Goal: Task Accomplishment & Management: Complete application form

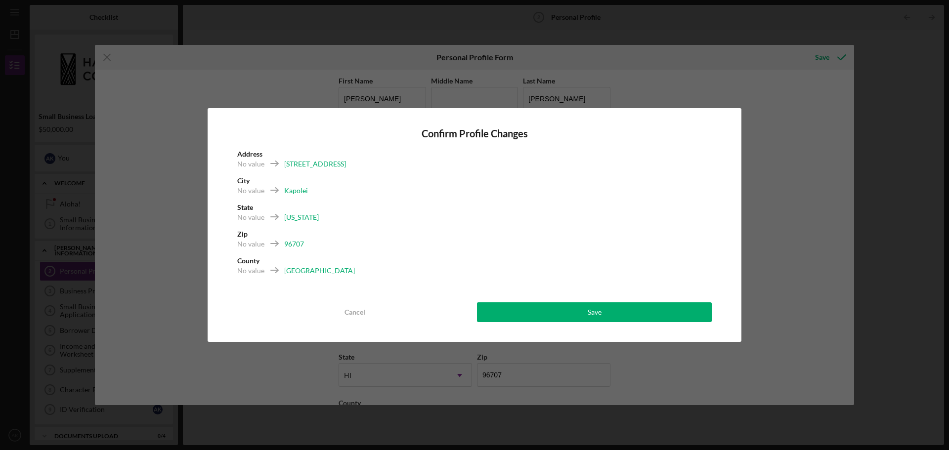
scroll to position [42, 0]
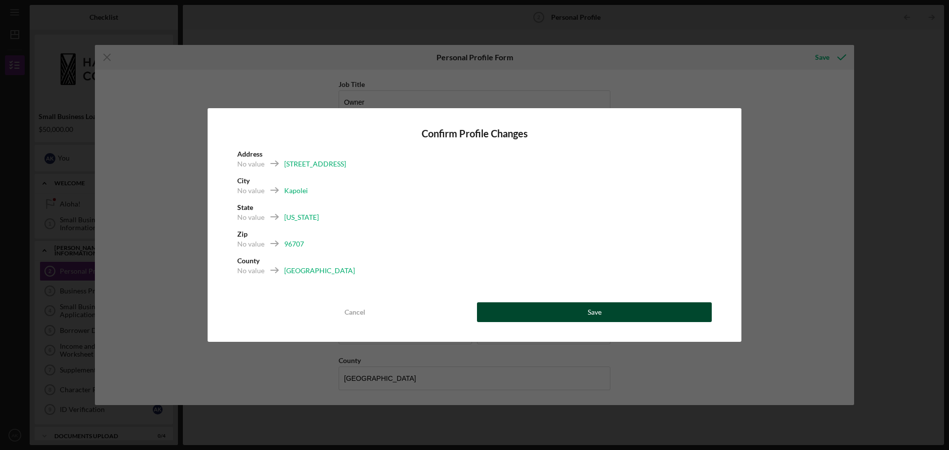
click at [558, 319] on button "Save" at bounding box center [594, 312] width 235 height 20
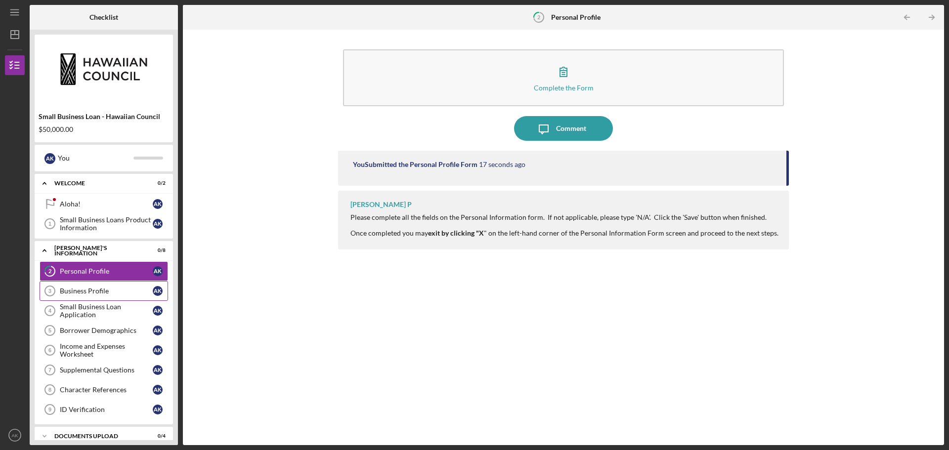
click at [126, 288] on div "Business Profile" at bounding box center [106, 291] width 93 height 8
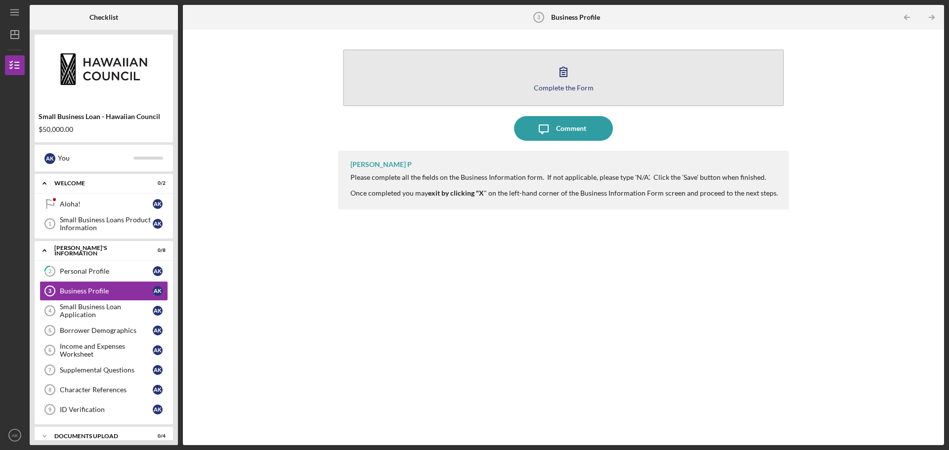
click at [583, 81] on button "Complete the Form Form" at bounding box center [563, 77] width 441 height 57
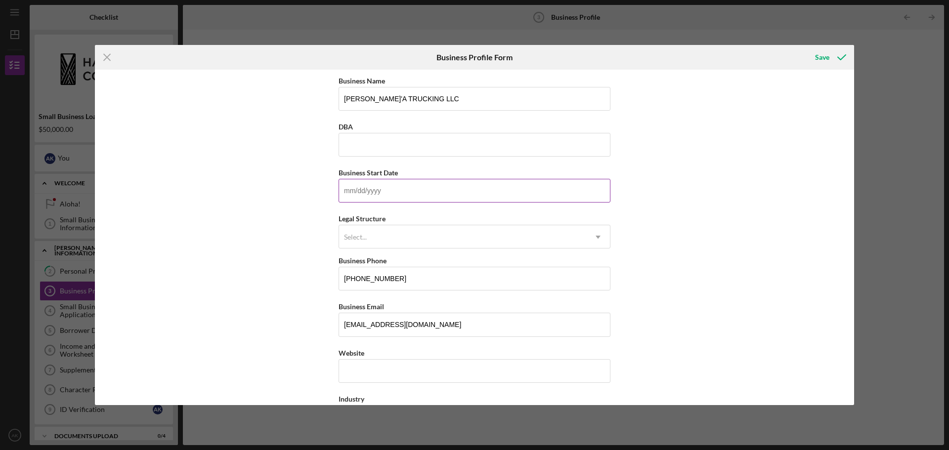
click at [455, 180] on input "Business Start Date" at bounding box center [474, 191] width 272 height 24
type input "[DATE]"
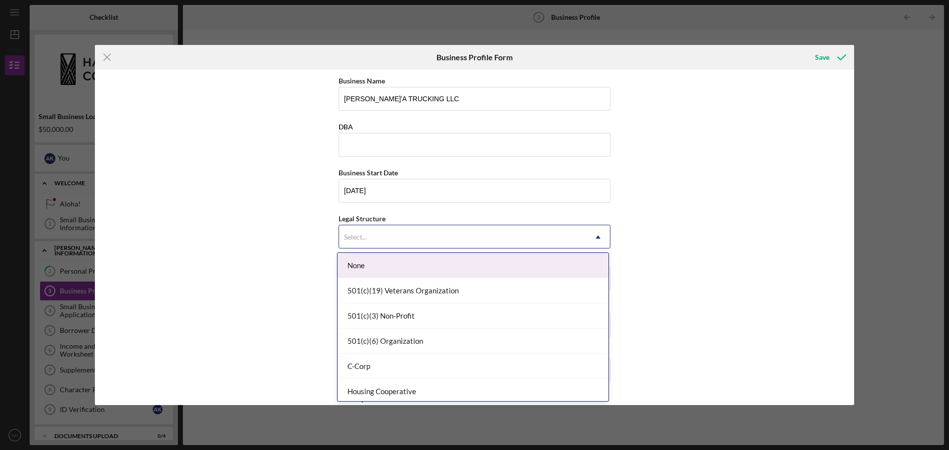
click at [453, 229] on div "Select..." at bounding box center [462, 237] width 247 height 23
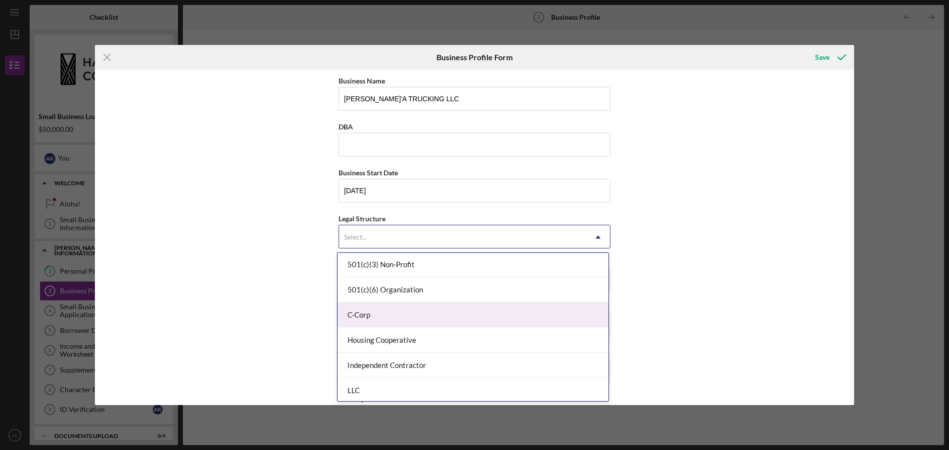
scroll to position [99, 0]
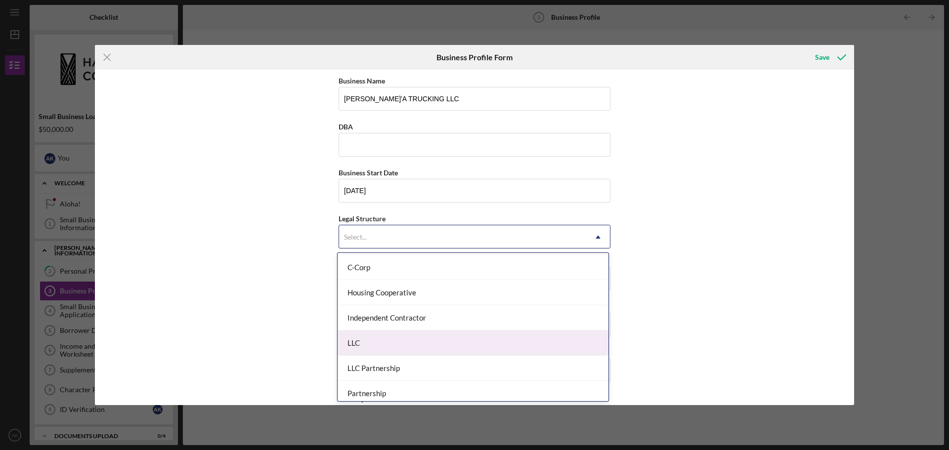
click at [437, 349] on div "LLC" at bounding box center [472, 343] width 271 height 25
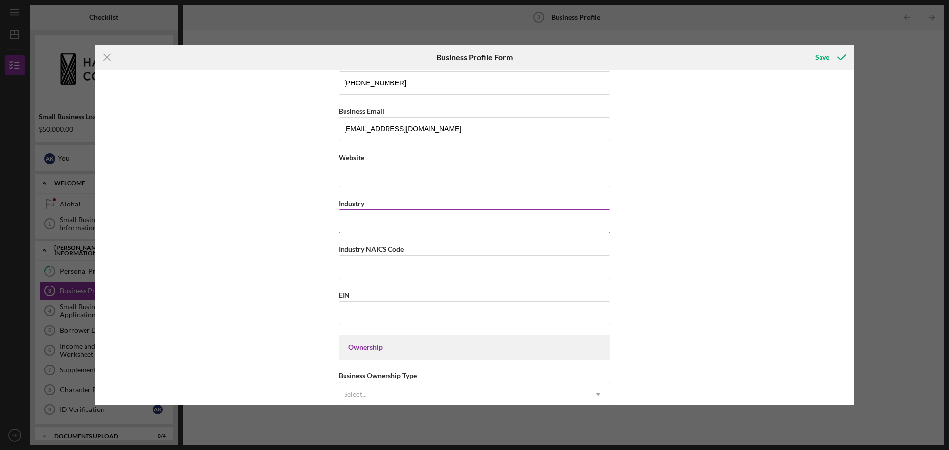
scroll to position [198, 0]
click at [445, 257] on input "Industry NAICS Code" at bounding box center [474, 265] width 272 height 24
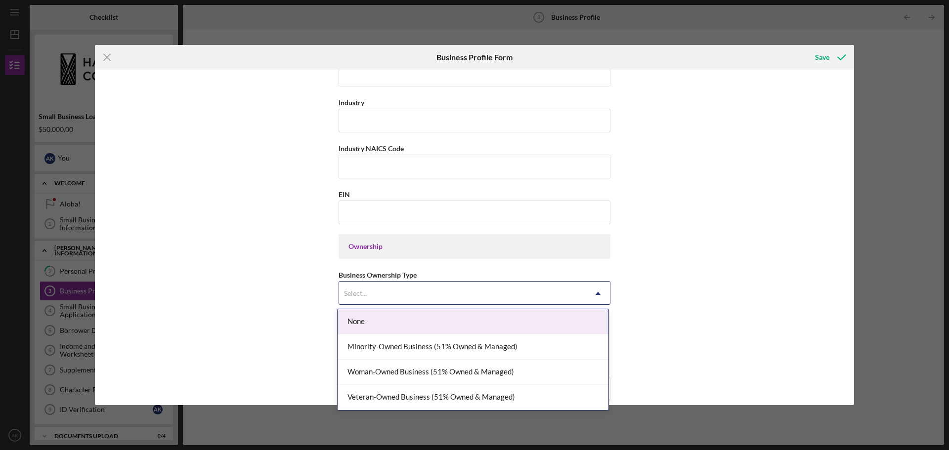
click at [537, 295] on div "Select..." at bounding box center [462, 293] width 247 height 23
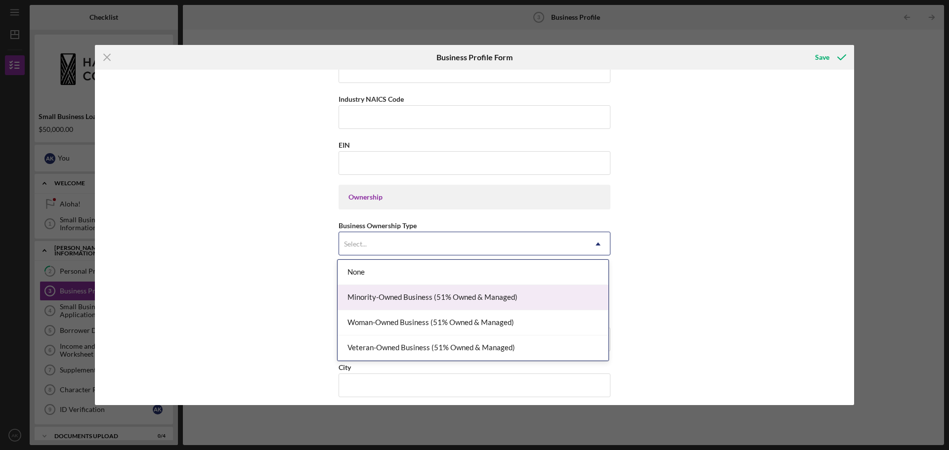
click at [539, 298] on div "Minority-Owned Business (51% Owned & Managed)" at bounding box center [472, 297] width 271 height 25
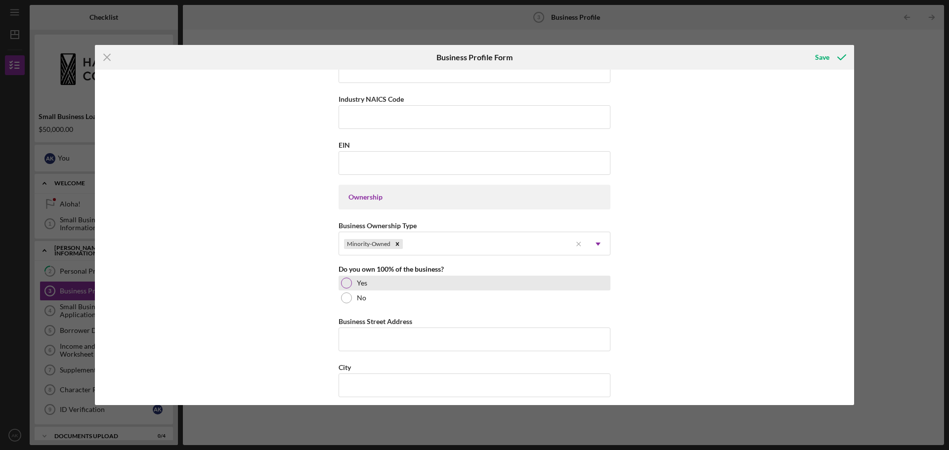
click at [365, 284] on label "Yes" at bounding box center [362, 283] width 10 height 8
click at [379, 331] on input "Business Street Address" at bounding box center [474, 340] width 272 height 24
type input "[STREET_ADDRESS]"
type input "Kapolei"
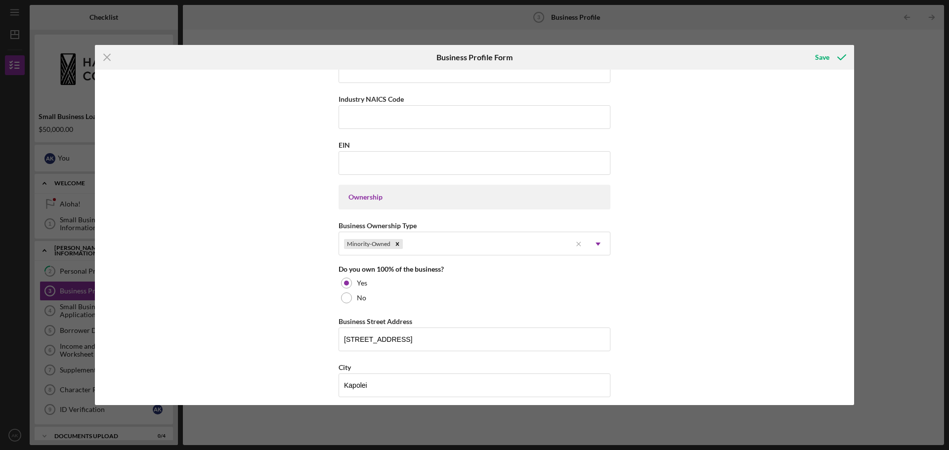
type input "HI"
type input "69707"
type input "HI"
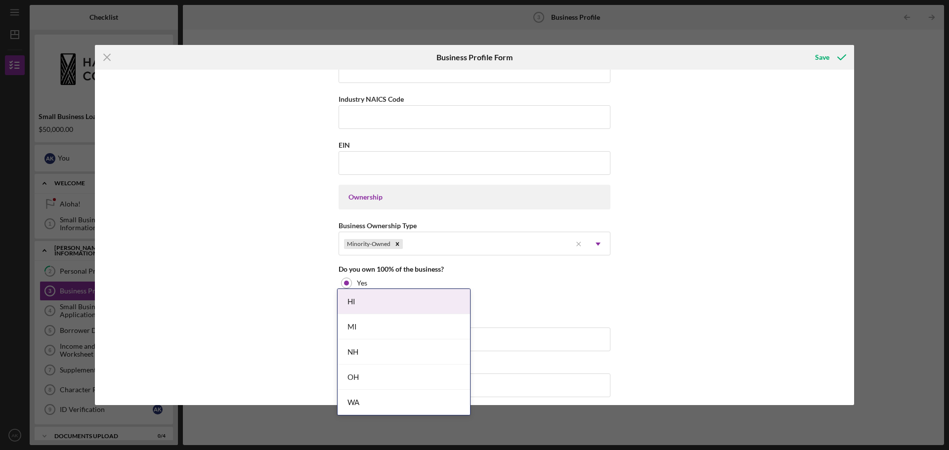
click at [431, 308] on body "Icon/Menu Business Profile 3 Business Profile Checklist Small Business Loan - H…" at bounding box center [474, 225] width 949 height 450
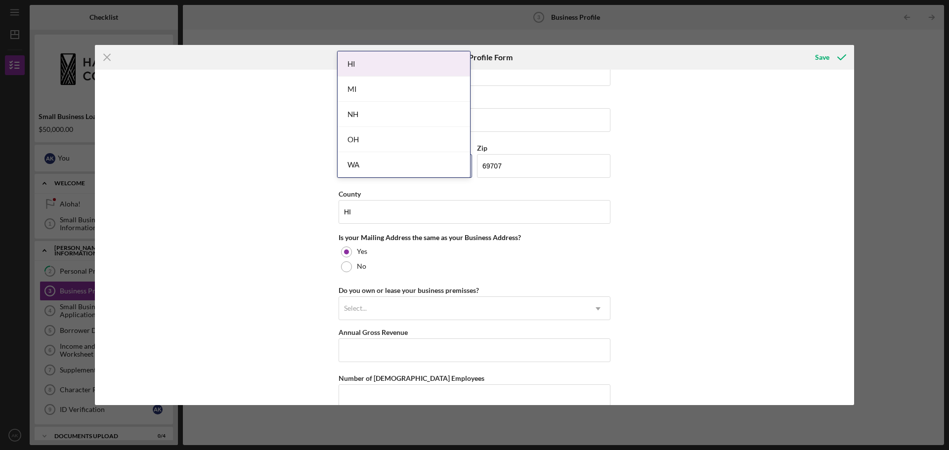
scroll to position [639, 0]
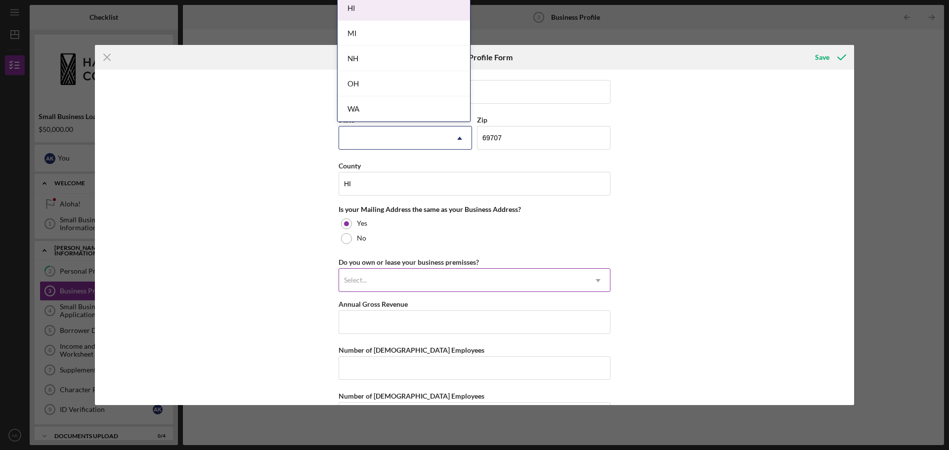
click at [470, 278] on div "Select..." at bounding box center [462, 280] width 247 height 23
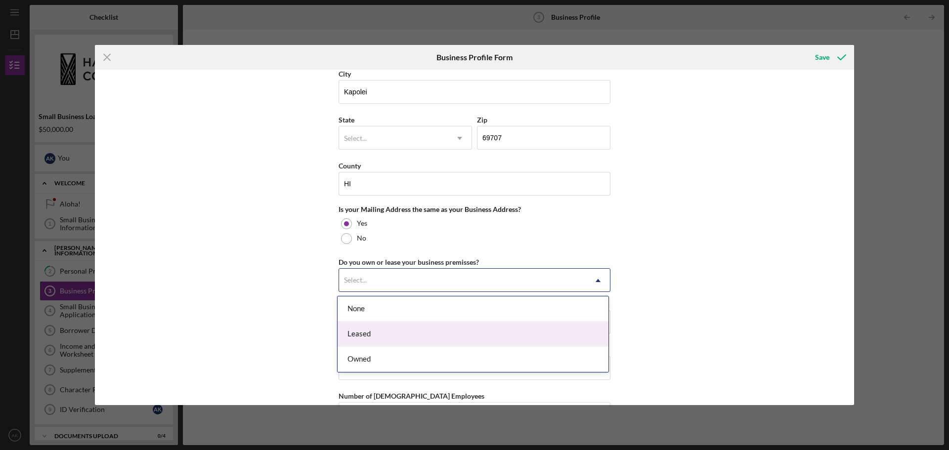
click at [455, 327] on div "Leased" at bounding box center [472, 334] width 271 height 25
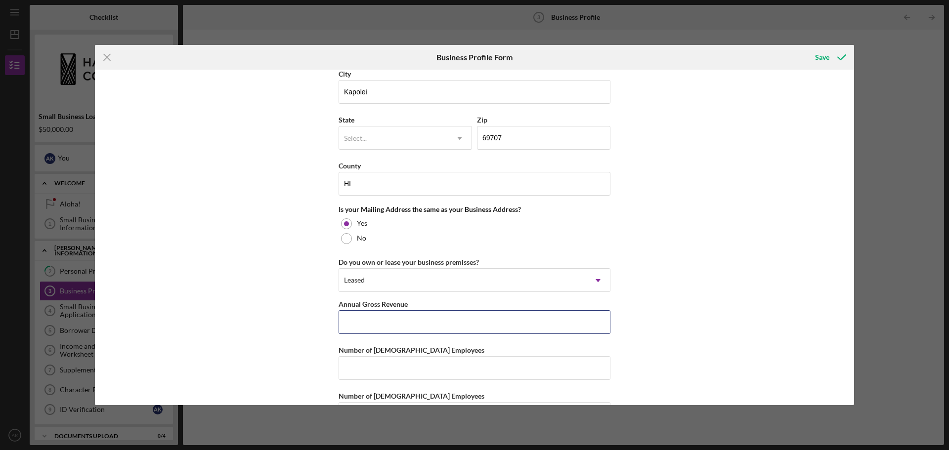
click at [455, 327] on input "Annual Gross Revenue" at bounding box center [474, 322] width 272 height 24
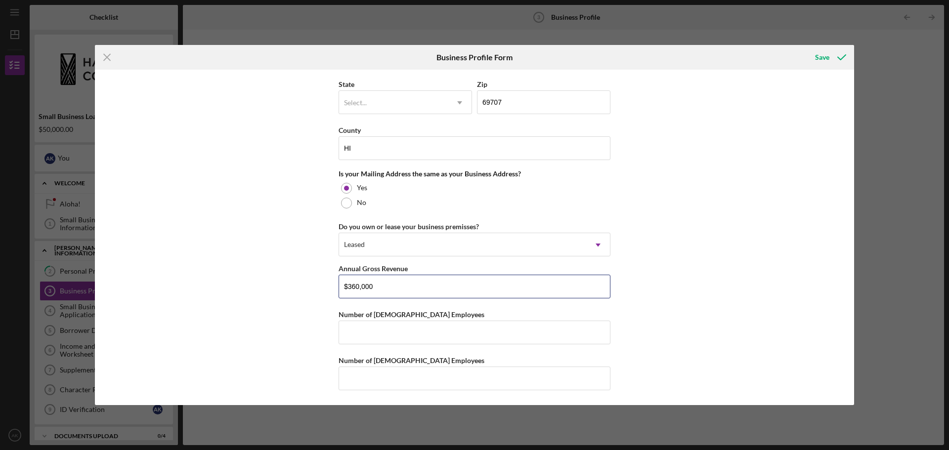
type input "$360,000"
click at [455, 327] on input "Number of [DEMOGRAPHIC_DATA] Employees" at bounding box center [474, 333] width 272 height 24
type input "0"
click at [444, 373] on input "Number of [DEMOGRAPHIC_DATA] Employees" at bounding box center [474, 379] width 272 height 24
type input "0"
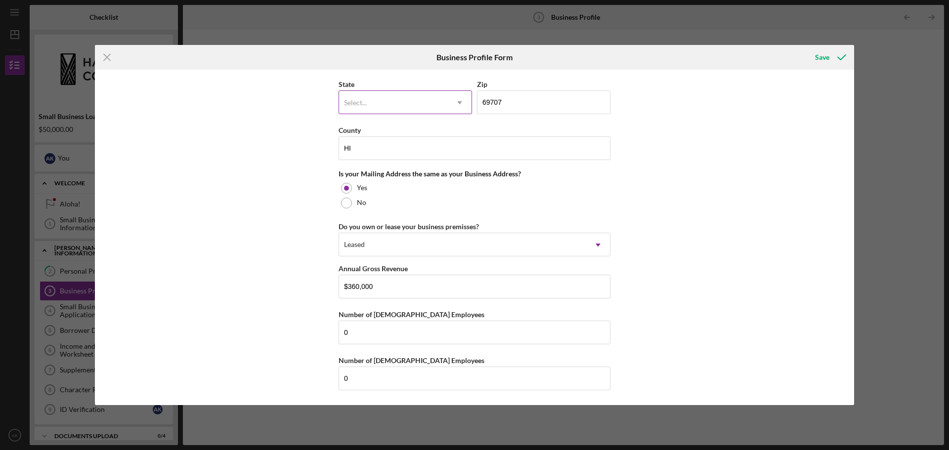
click at [417, 100] on div "Select..." at bounding box center [393, 102] width 109 height 23
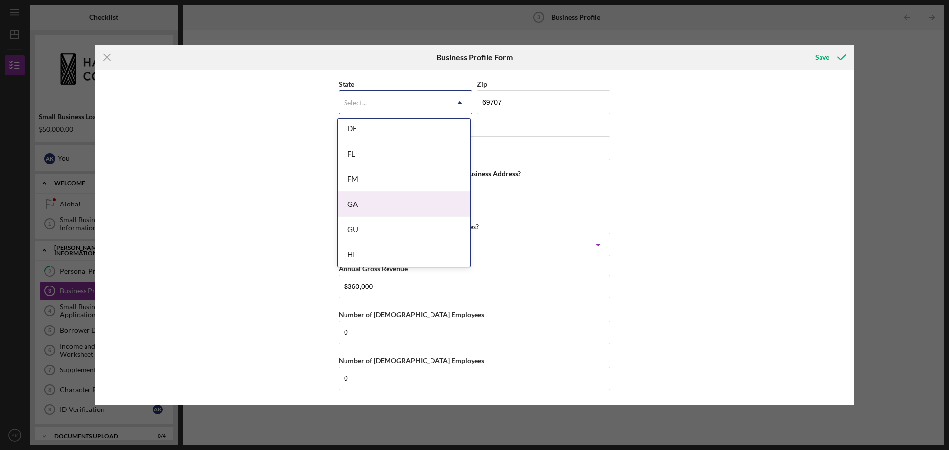
scroll to position [395, 0]
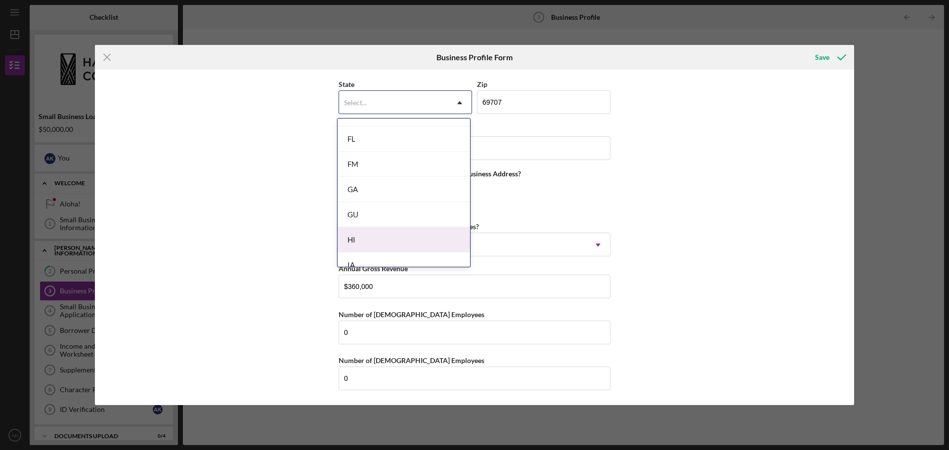
click at [378, 235] on div "HI" at bounding box center [403, 239] width 132 height 25
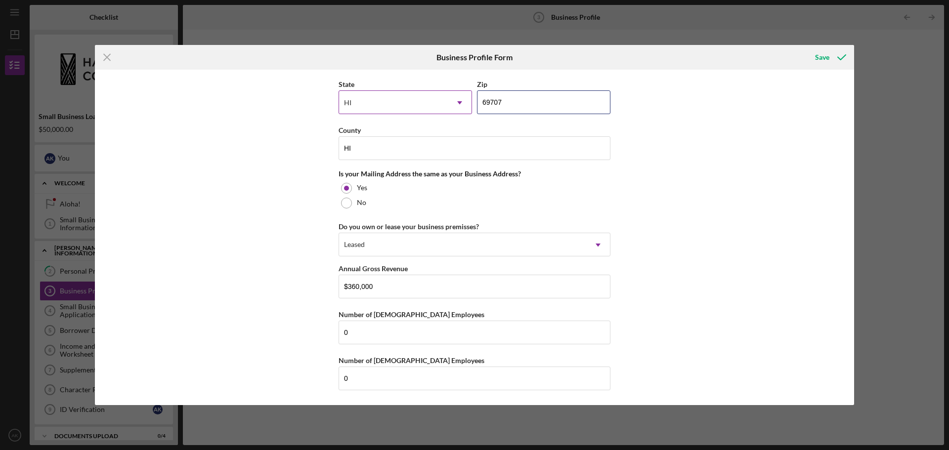
drag, startPoint x: 513, startPoint y: 104, endPoint x: 458, endPoint y: 104, distance: 55.8
click at [458, 104] on div "State [US_STATE] Icon/Dropdown Arrow Zip 69707" at bounding box center [474, 101] width 272 height 46
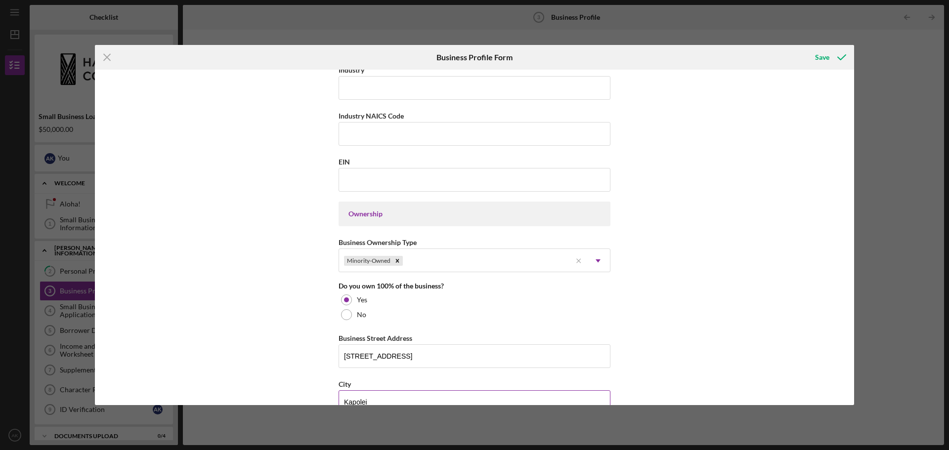
scroll to position [230, 0]
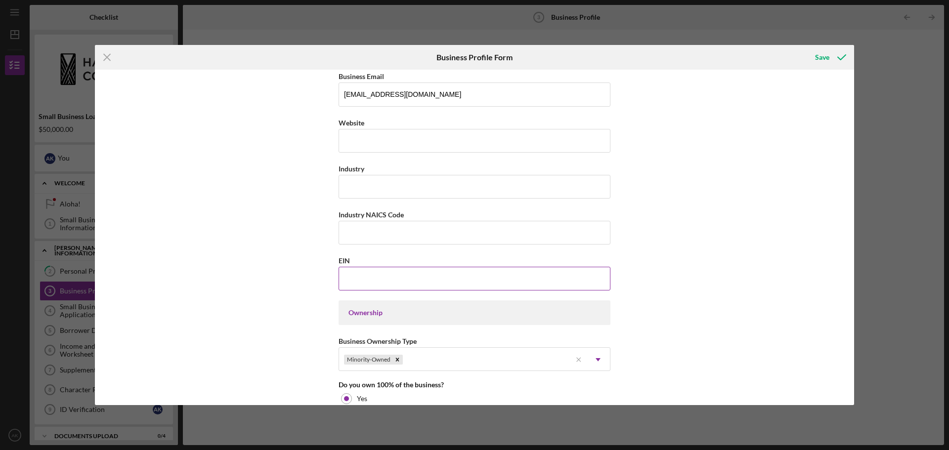
type input "96707"
click at [420, 276] on input "EIN" at bounding box center [474, 279] width 272 height 24
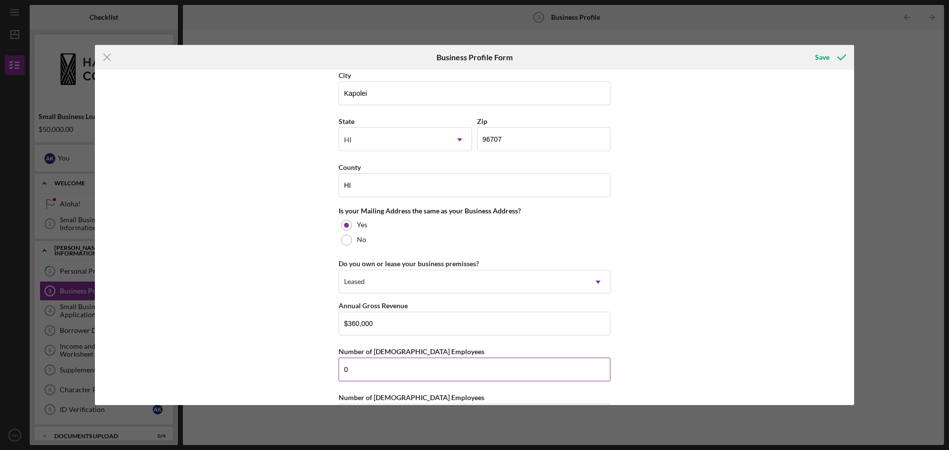
scroll to position [675, 0]
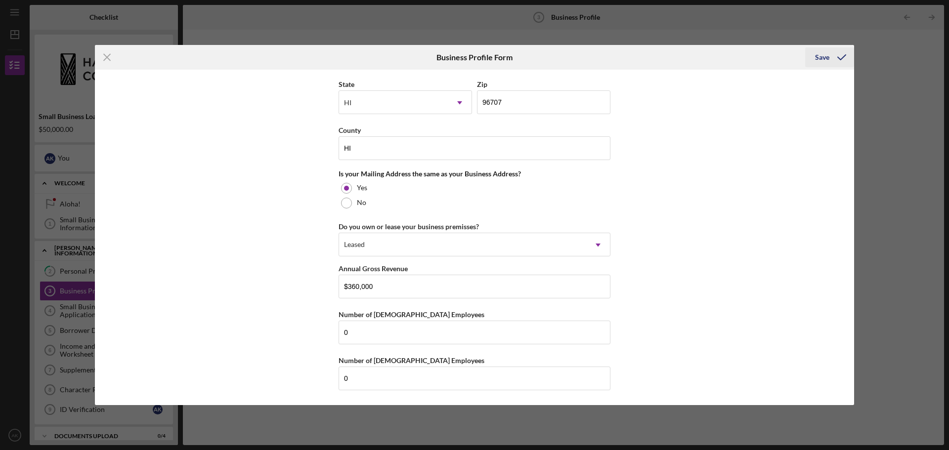
type input "[US_EMPLOYER_IDENTIFICATION_NUMBER]"
click at [817, 60] on div "Save" at bounding box center [822, 57] width 14 height 20
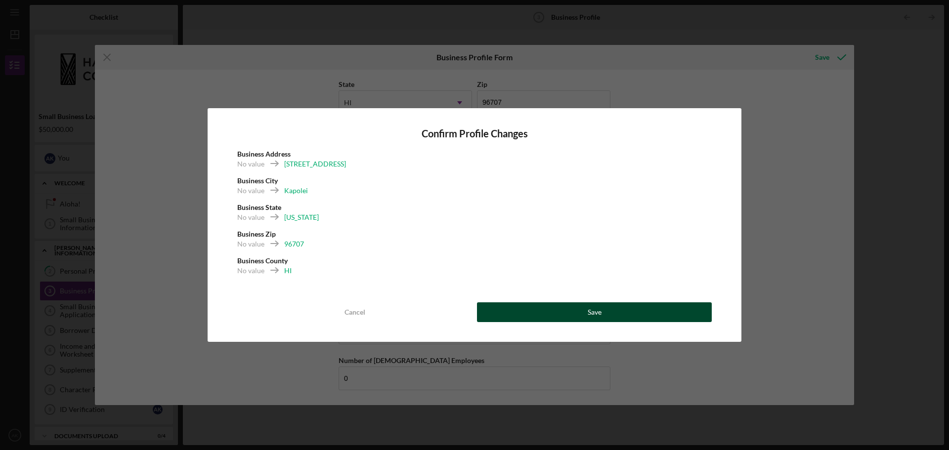
click at [598, 309] on div "Save" at bounding box center [594, 312] width 14 height 20
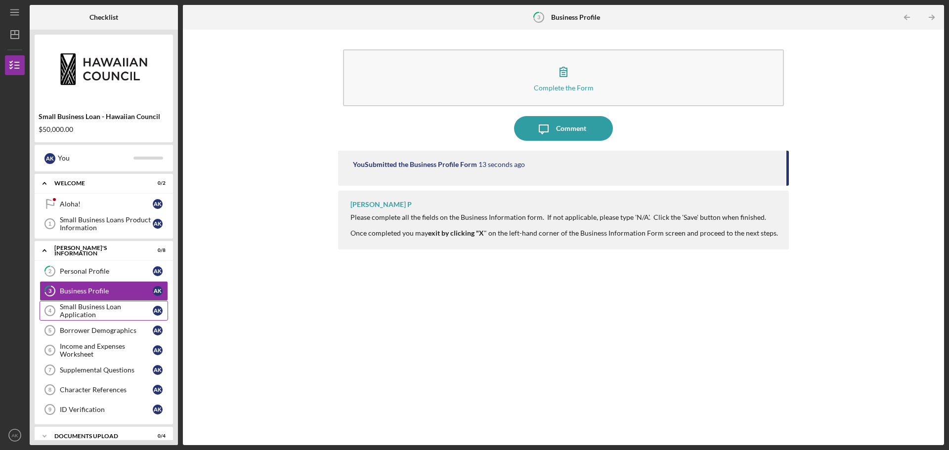
click at [66, 309] on div "Small Business Loan Application" at bounding box center [106, 311] width 93 height 16
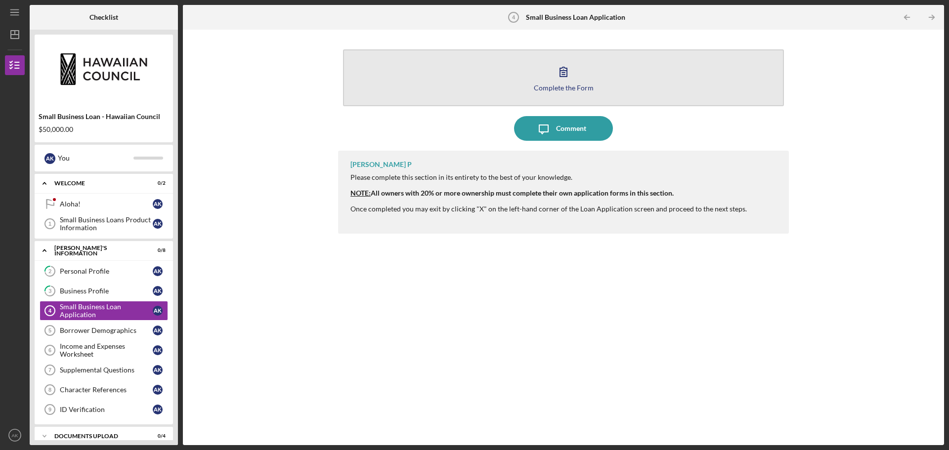
click at [568, 80] on icon "button" at bounding box center [563, 71] width 25 height 25
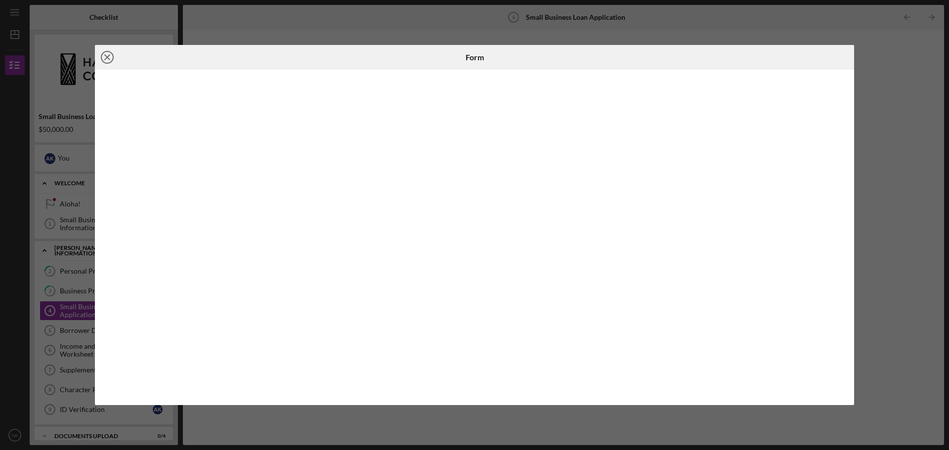
click at [105, 64] on icon "Icon/Close" at bounding box center [107, 57] width 25 height 25
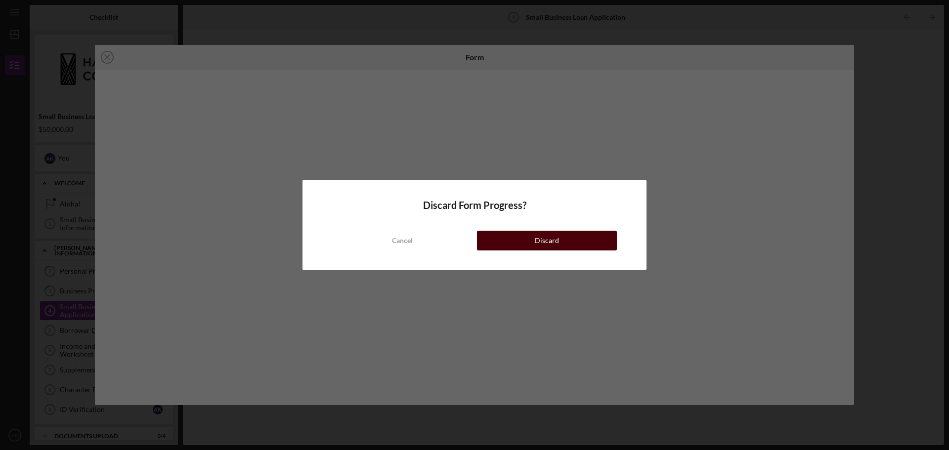
click at [523, 246] on button "Discard" at bounding box center [547, 241] width 140 height 20
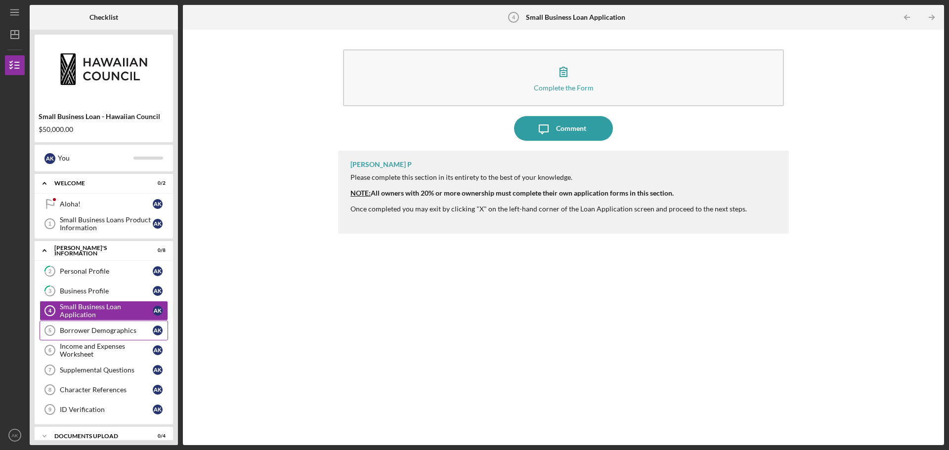
click at [125, 334] on div "Borrower Demographics" at bounding box center [106, 331] width 93 height 8
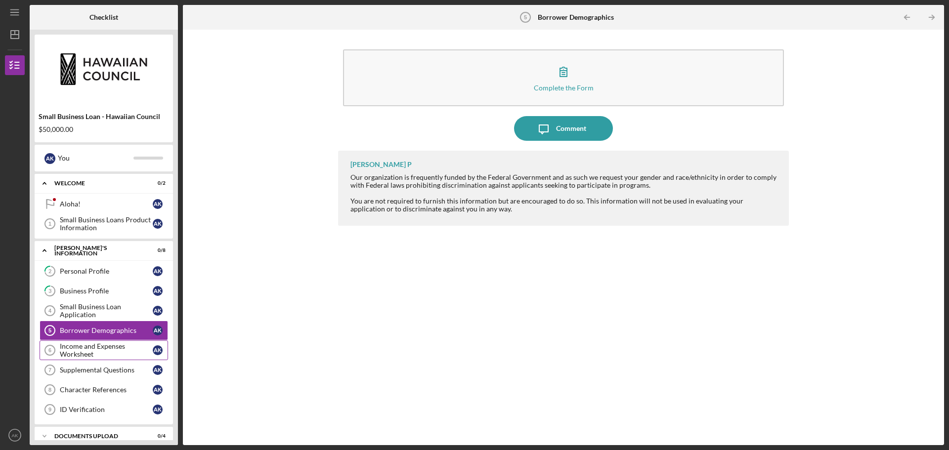
click at [122, 350] on div "Income and Expenses Worksheet" at bounding box center [106, 350] width 93 height 16
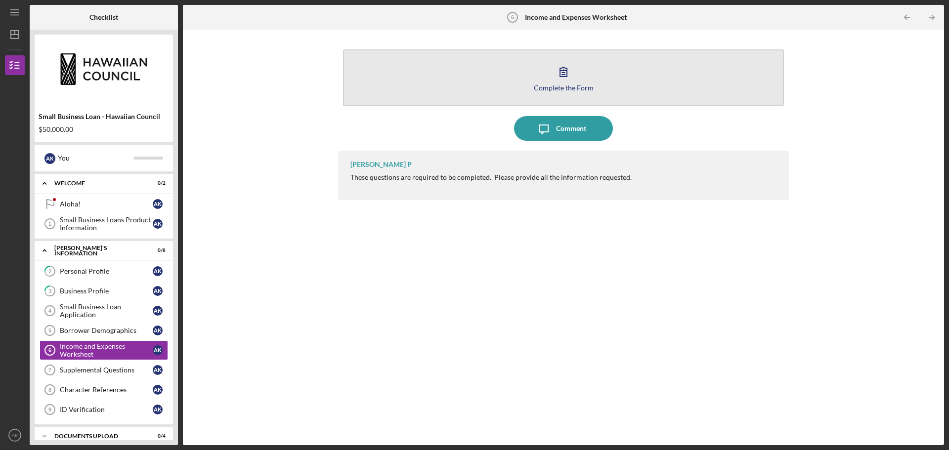
click at [569, 83] on icon "button" at bounding box center [563, 71] width 25 height 25
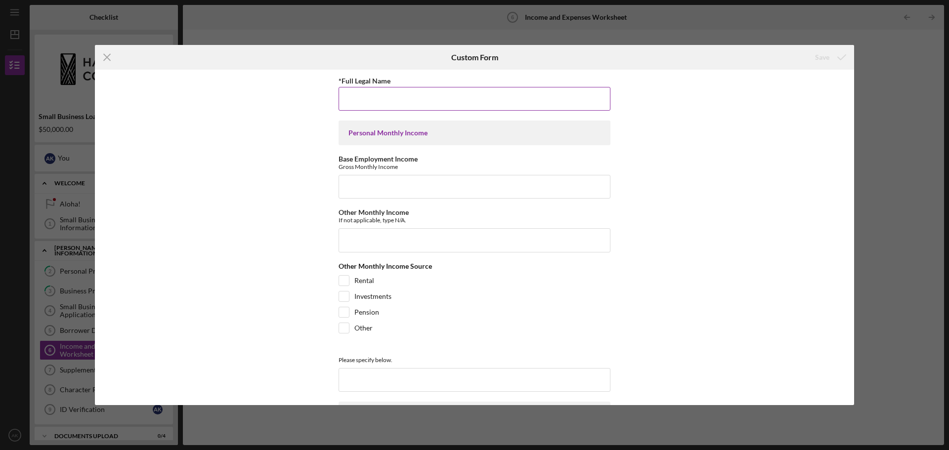
click at [536, 96] on input "*Full Legal Name" at bounding box center [474, 99] width 272 height 24
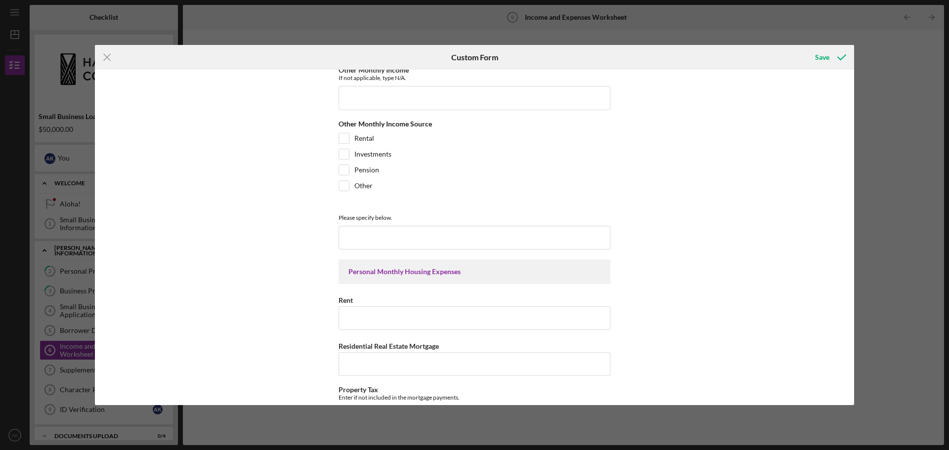
scroll to position [148, 0]
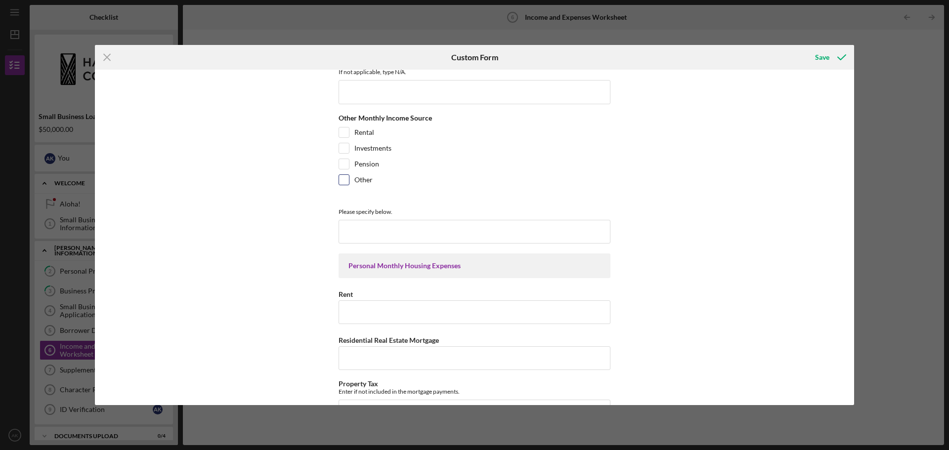
type input "Laulea Trucking LLC"
click at [345, 184] on input "Other" at bounding box center [344, 180] width 10 height 10
checkbox input "true"
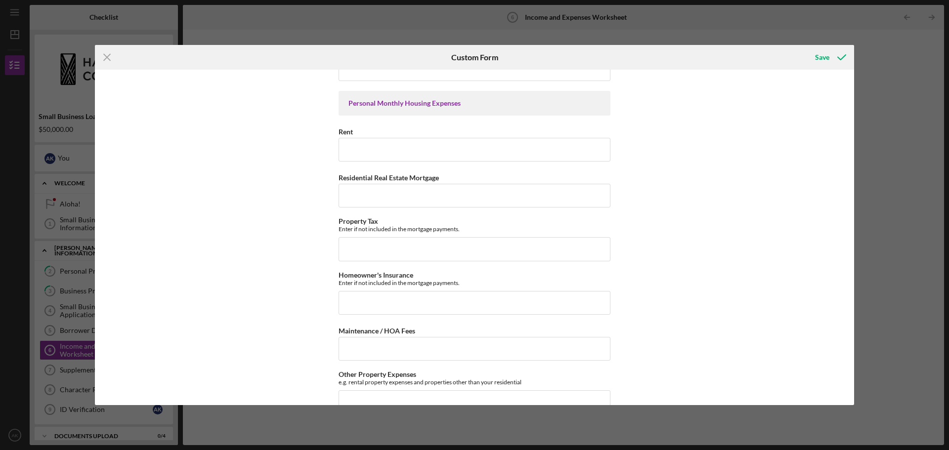
scroll to position [346, 0]
click at [433, 153] on input "Rent" at bounding box center [474, 148] width 272 height 24
type input "0"
click at [444, 196] on input "Residential Real Estate Mortgage" at bounding box center [474, 194] width 272 height 24
type input "3400"
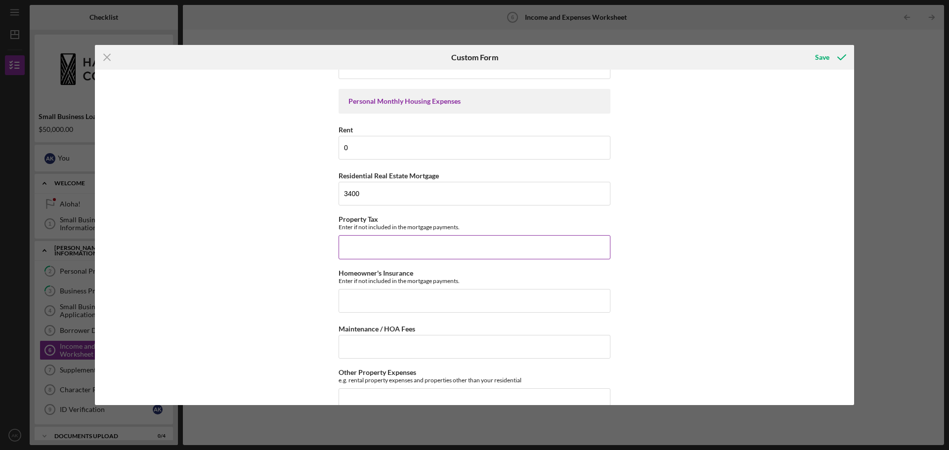
click at [417, 246] on input "Property Tax" at bounding box center [474, 247] width 272 height 24
type input "0"
click at [413, 304] on input "Homeowner's Insurance" at bounding box center [474, 301] width 272 height 24
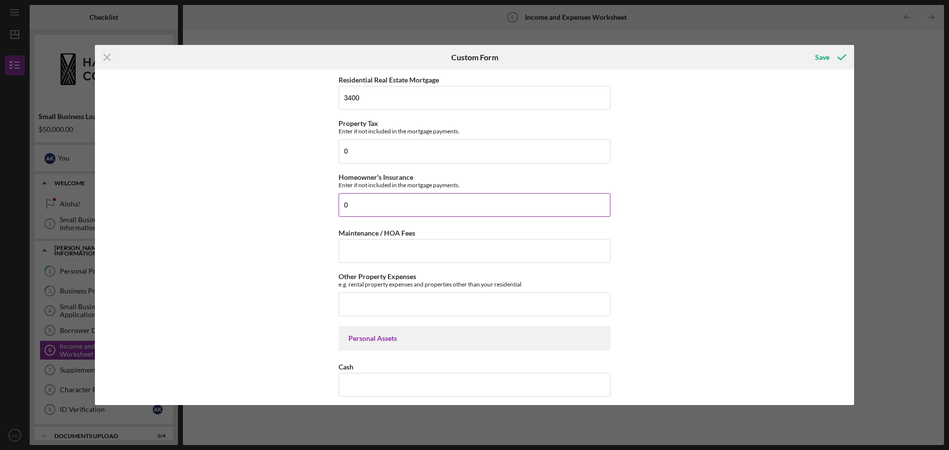
scroll to position [445, 0]
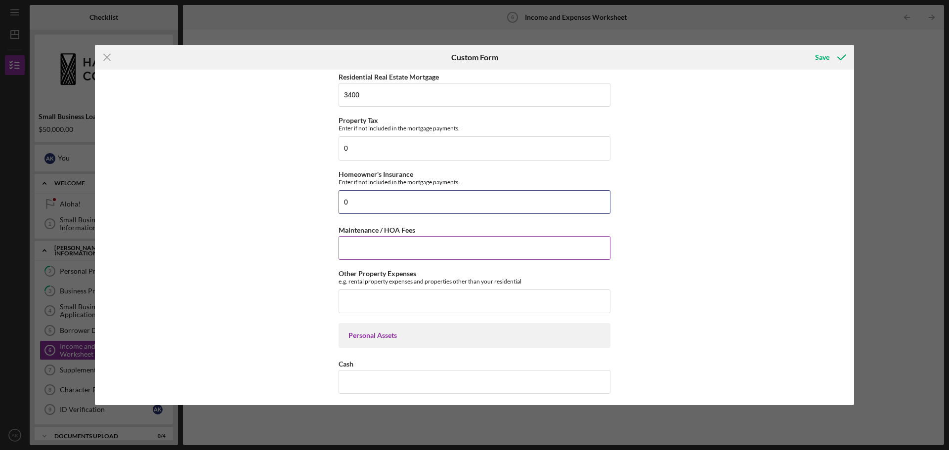
type input "0"
click at [423, 248] on input "Maintenance / HOA Fees" at bounding box center [474, 248] width 272 height 24
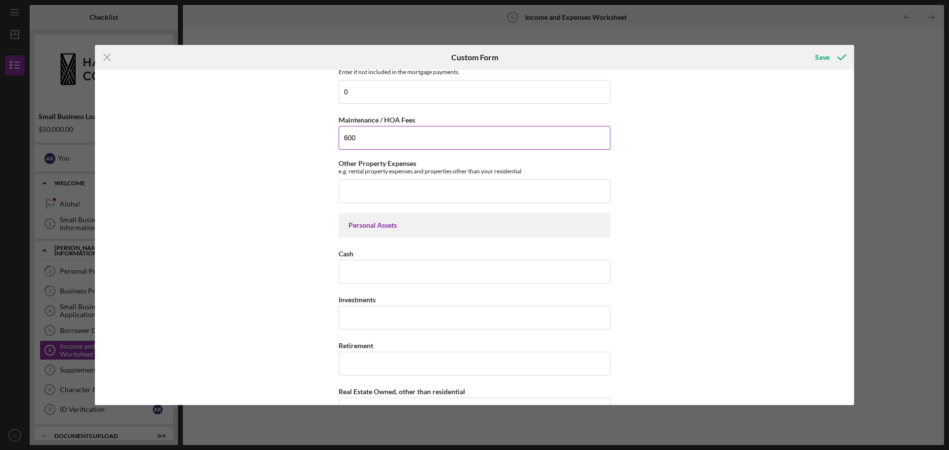
scroll to position [593, 0]
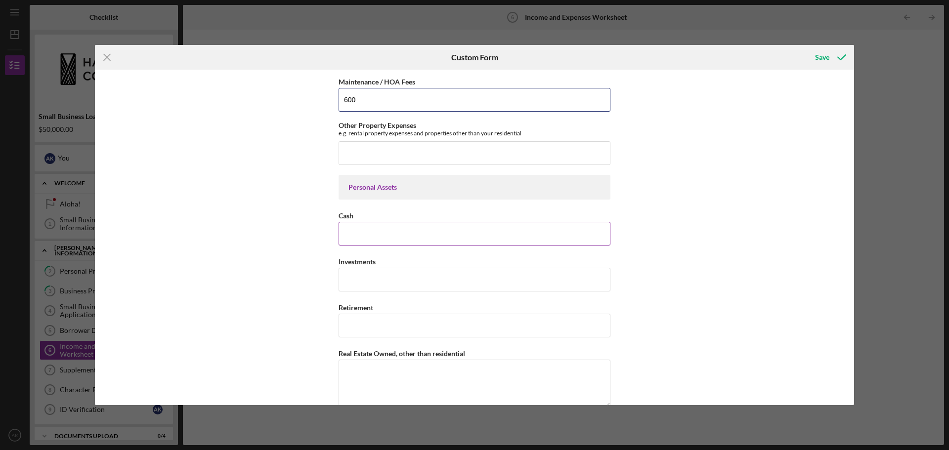
type input "600"
click at [429, 230] on input "Cash" at bounding box center [474, 234] width 272 height 24
type input "7000"
click at [413, 280] on input "Investments" at bounding box center [474, 280] width 272 height 24
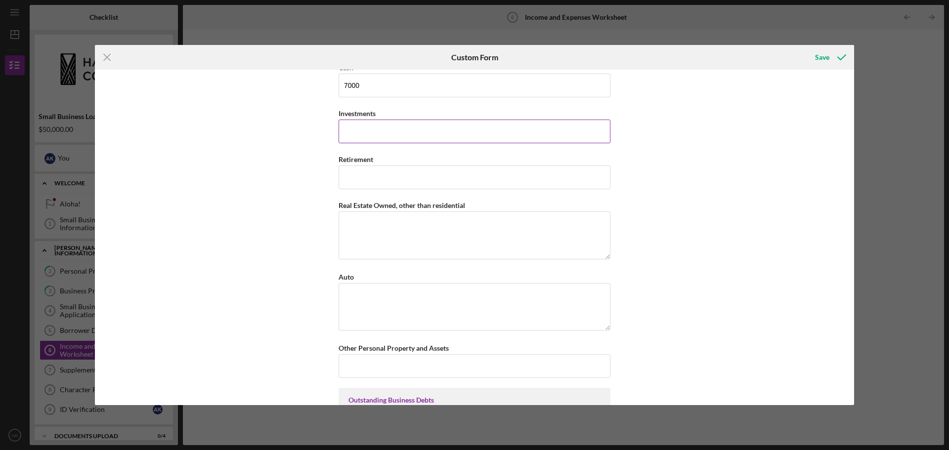
scroll to position [840, 0]
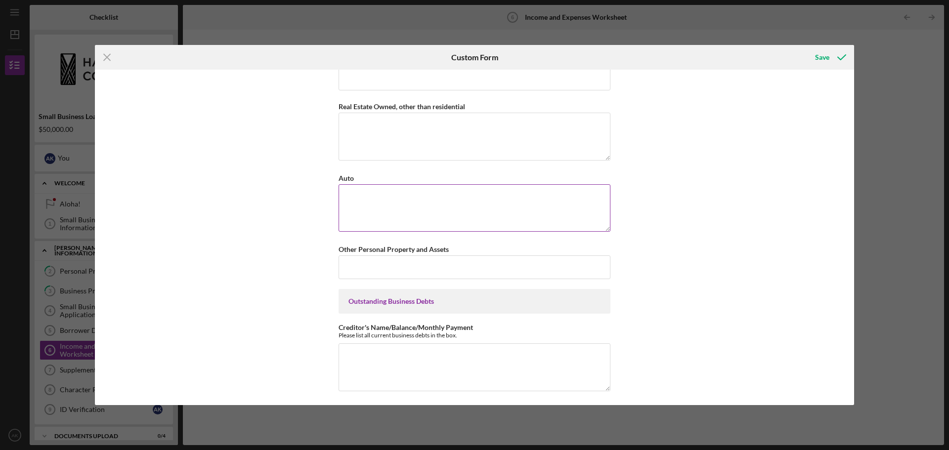
click at [402, 205] on textarea "Auto" at bounding box center [474, 207] width 272 height 47
type textarea "Nissan Titan"
click at [418, 271] on input "Other Personal Property and Assets" at bounding box center [474, 267] width 272 height 24
type input "2"
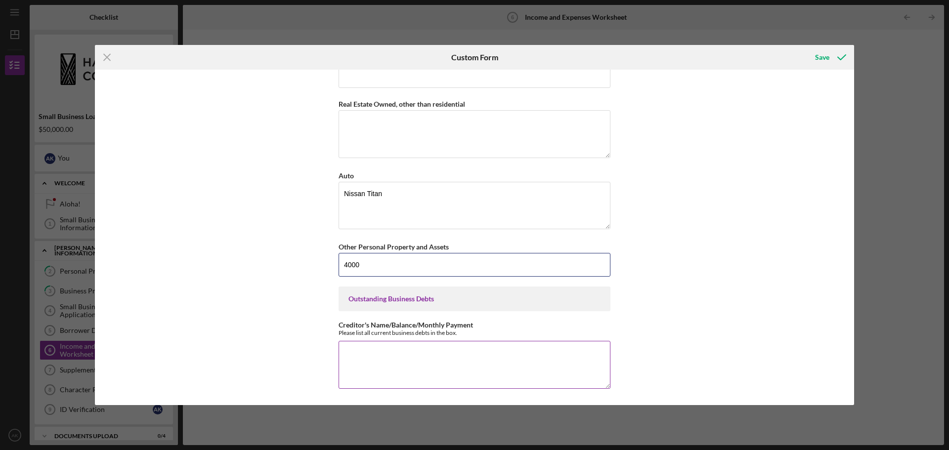
type input "4000"
click at [441, 347] on textarea "Creditor's Name/Balance/Monthly Payment" at bounding box center [474, 364] width 272 height 47
drag, startPoint x: 383, startPoint y: 362, endPoint x: 304, endPoint y: 365, distance: 79.1
click at [304, 365] on div "*Full Legal Name Laulea Trucking LLC Personal Monthly Income Base Employment In…" at bounding box center [474, 237] width 759 height 335
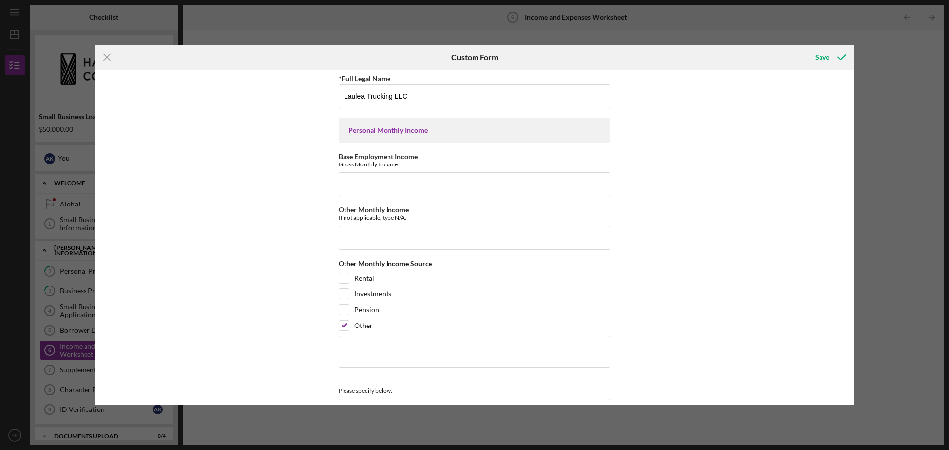
scroll to position [0, 0]
type textarea "Existing CNHA Loan Barclays Business CC for fuel"
click at [457, 195] on input "Base Employment Income" at bounding box center [474, 187] width 272 height 24
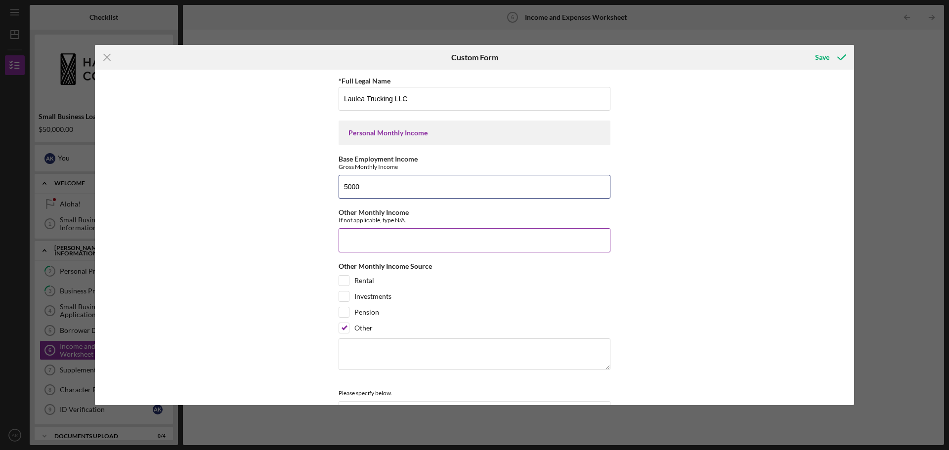
type input "5000"
click at [431, 238] on input "Other Monthly Income" at bounding box center [474, 240] width 272 height 24
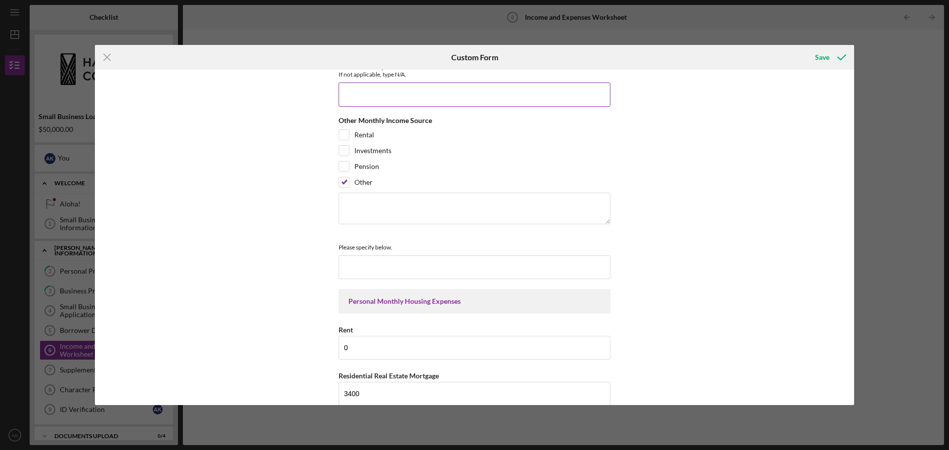
scroll to position [148, 0]
click at [422, 203] on textarea at bounding box center [474, 206] width 272 height 32
type textarea "MIBB Ownership"
click at [448, 261] on input at bounding box center [474, 265] width 272 height 24
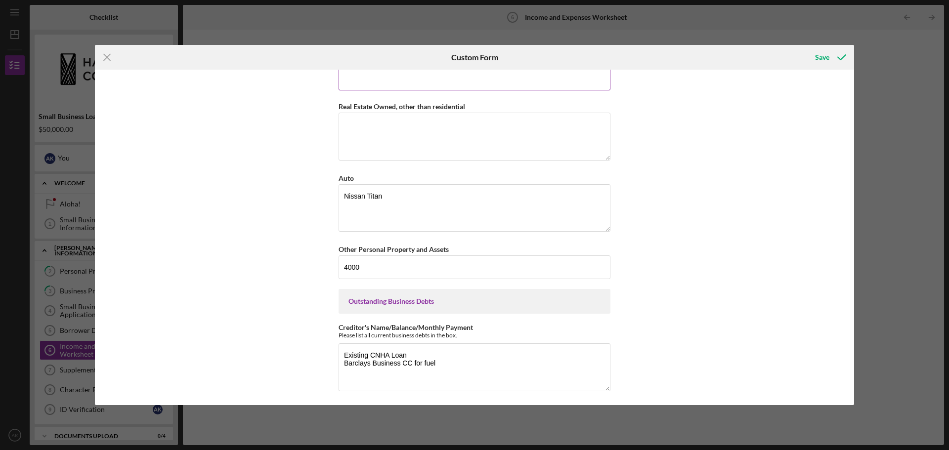
scroll to position [842, 0]
type input "2800 base monthly"
click at [829, 55] on div "Save" at bounding box center [822, 57] width 14 height 20
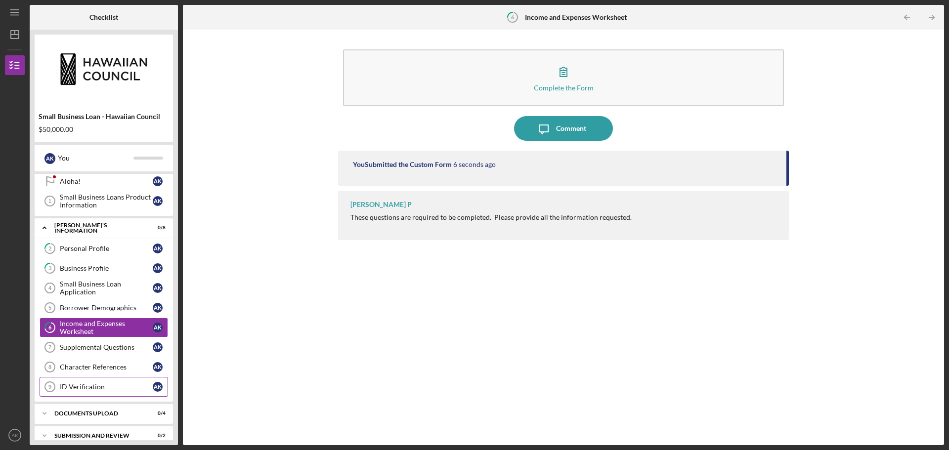
scroll to position [34, 0]
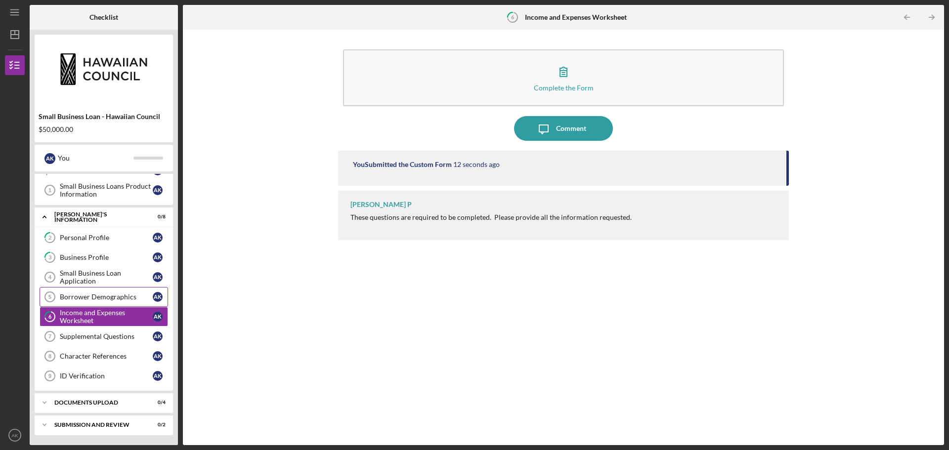
click at [116, 299] on div "Borrower Demographics" at bounding box center [106, 297] width 93 height 8
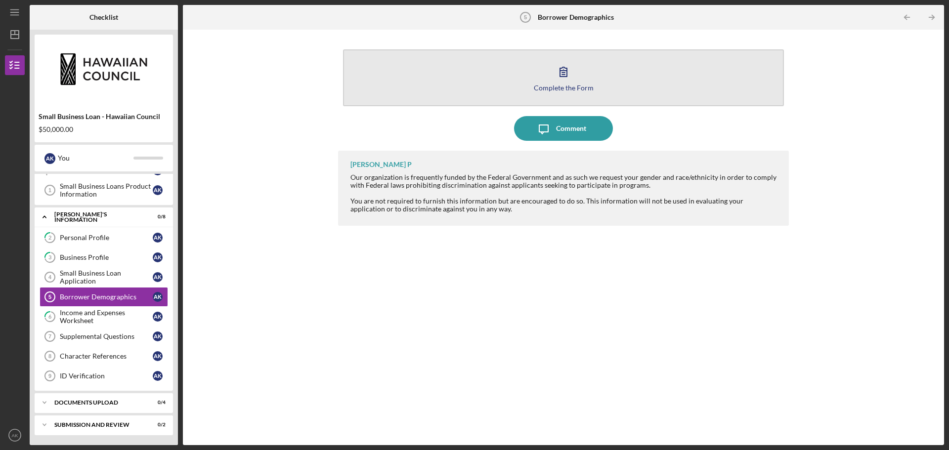
click at [569, 73] on icon "button" at bounding box center [563, 71] width 25 height 25
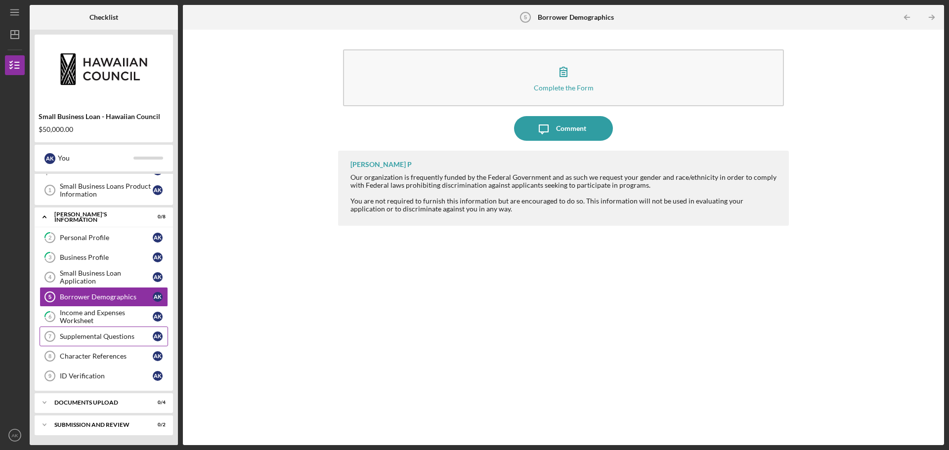
click at [90, 340] on div "Supplemental Questions" at bounding box center [106, 337] width 93 height 8
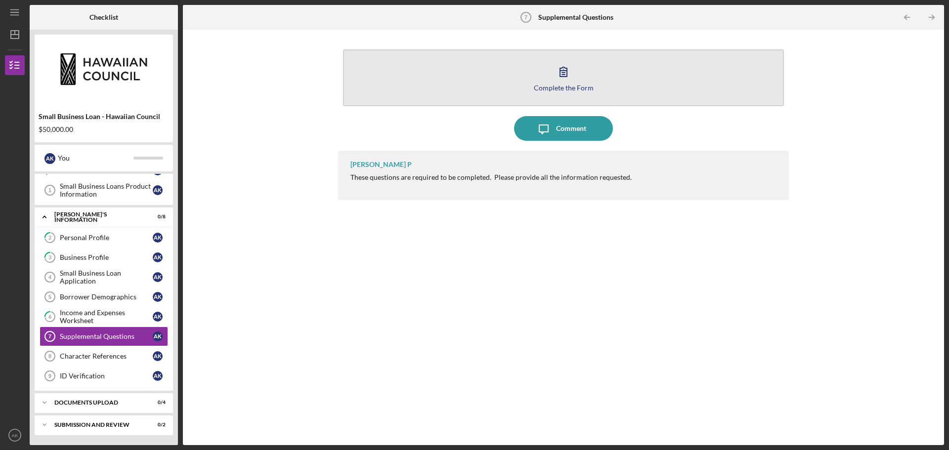
click at [560, 78] on icon "button" at bounding box center [563, 71] width 25 height 25
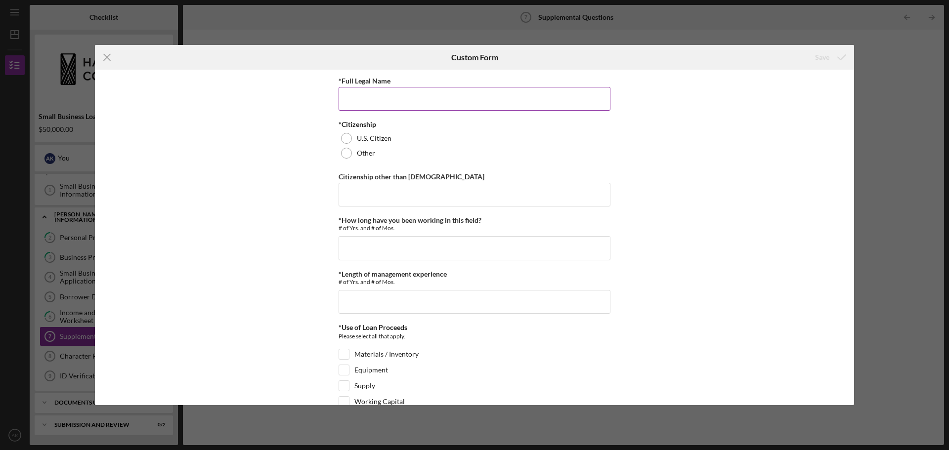
click at [508, 95] on input "*Full Legal Name" at bounding box center [474, 99] width 272 height 24
click at [406, 250] on input "*How long have you been working in this field?" at bounding box center [474, 248] width 272 height 24
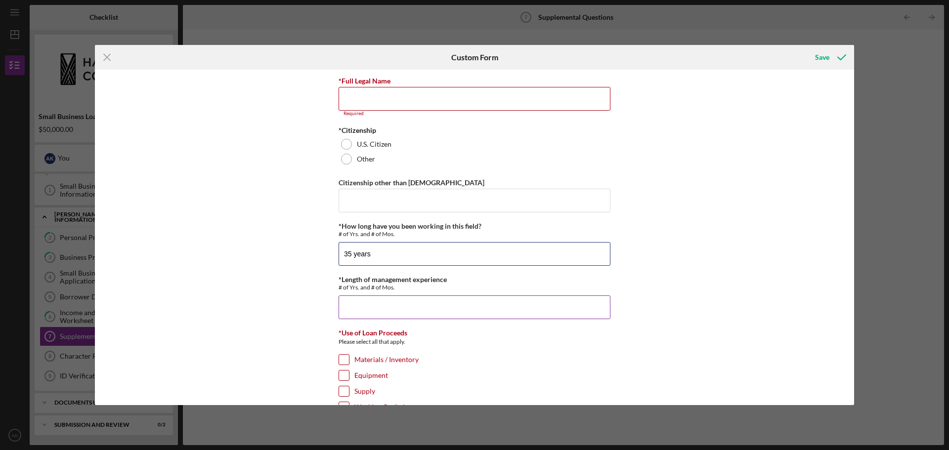
type input "35 years"
click at [419, 307] on input "*Length of management experience" at bounding box center [474, 307] width 272 height 24
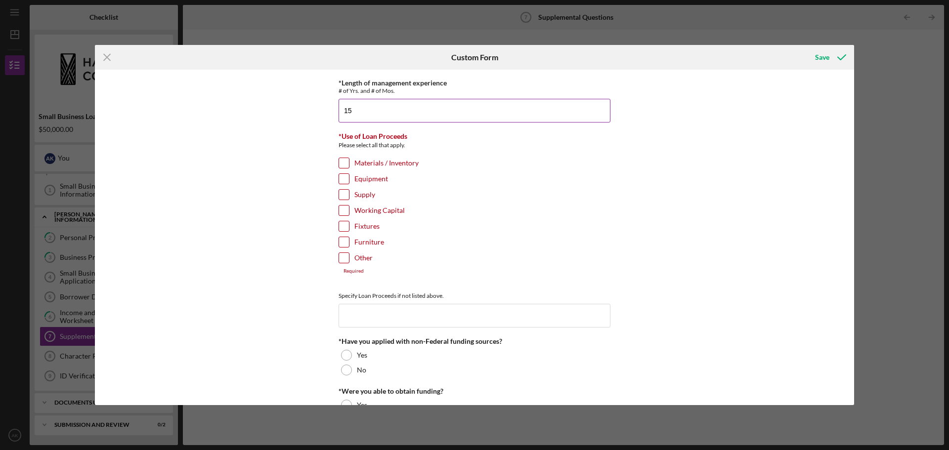
scroll to position [198, 0]
type input "15"
click at [343, 208] on input "Working Capital" at bounding box center [344, 210] width 10 height 10
checkbox input "true"
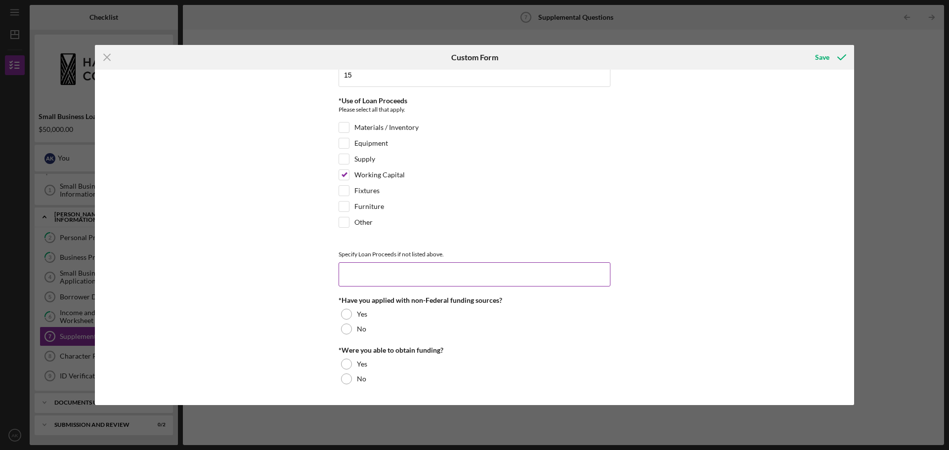
scroll to position [247, 0]
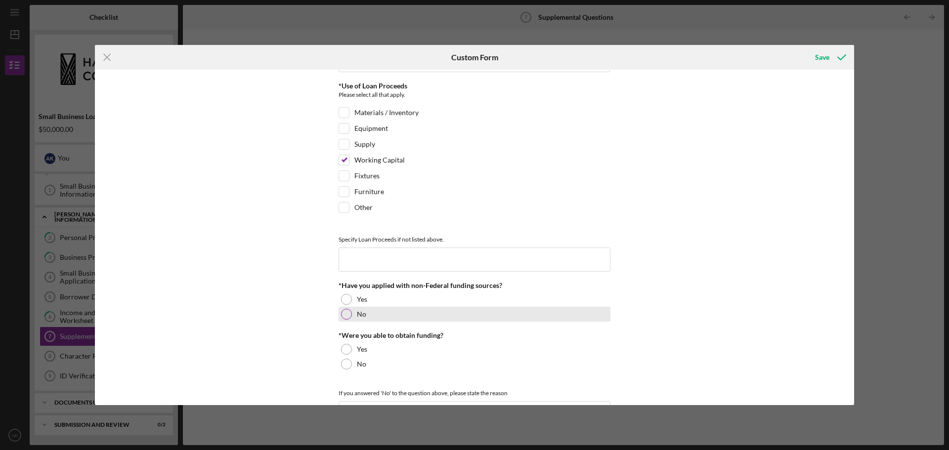
click at [346, 313] on div at bounding box center [346, 314] width 11 height 11
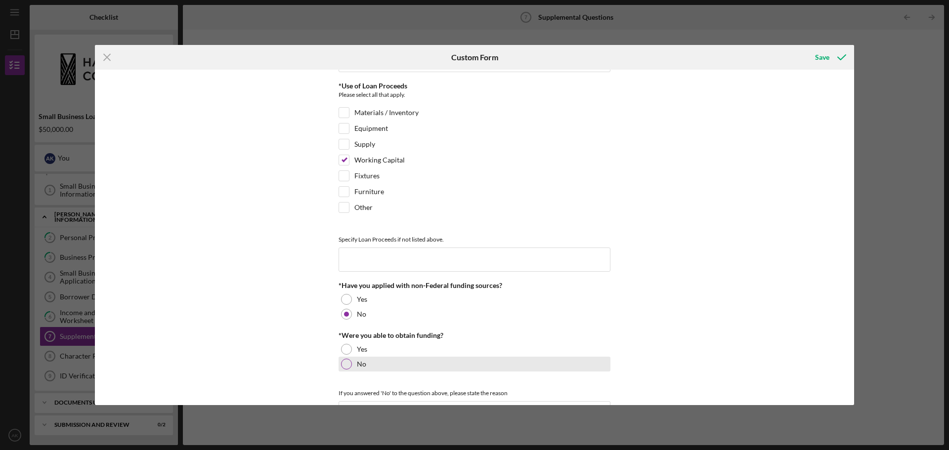
click at [344, 363] on div at bounding box center [346, 364] width 11 height 11
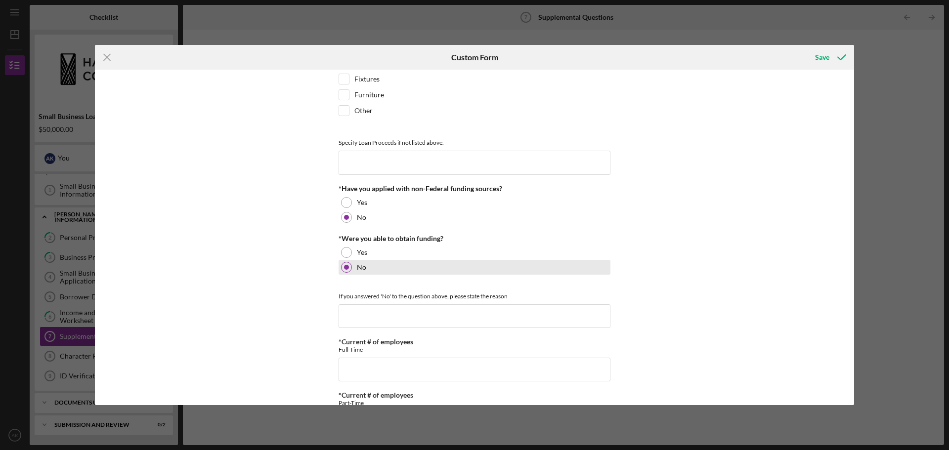
scroll to position [346, 0]
click at [408, 360] on input "*Current # of employees" at bounding box center [474, 368] width 272 height 24
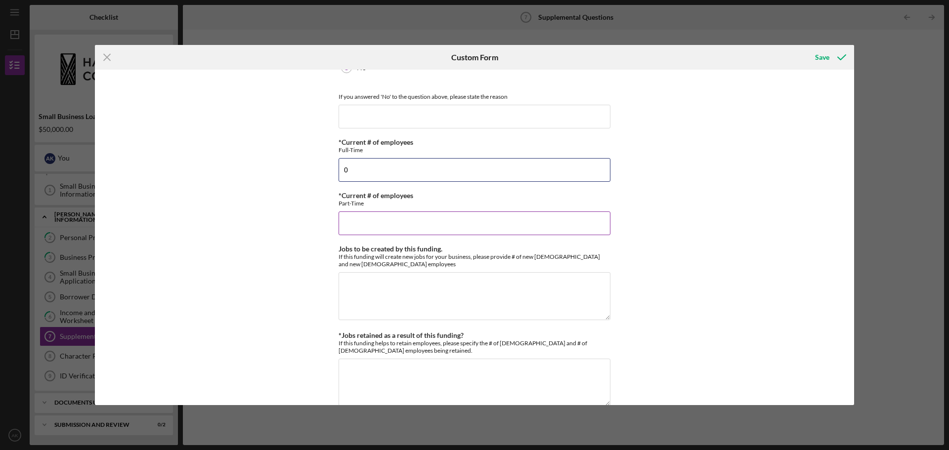
type input "0"
click at [387, 227] on input "*Current # of employees" at bounding box center [474, 223] width 272 height 24
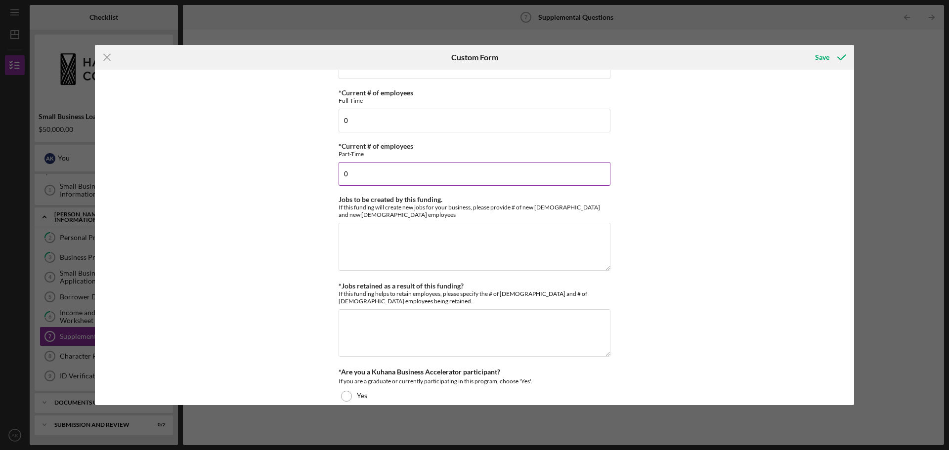
scroll to position [621, 0]
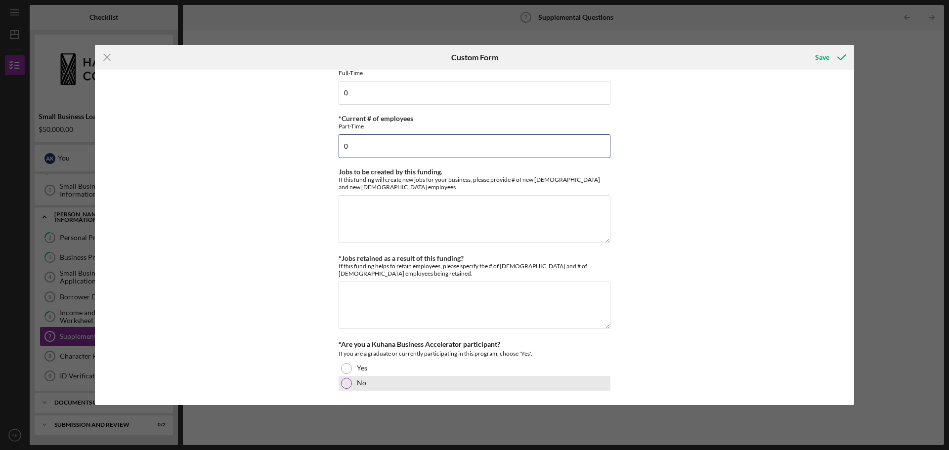
type input "0"
click at [341, 384] on div at bounding box center [346, 383] width 11 height 11
click at [447, 292] on textarea "*Jobs retained as a result of this funding?" at bounding box center [474, 305] width 272 height 47
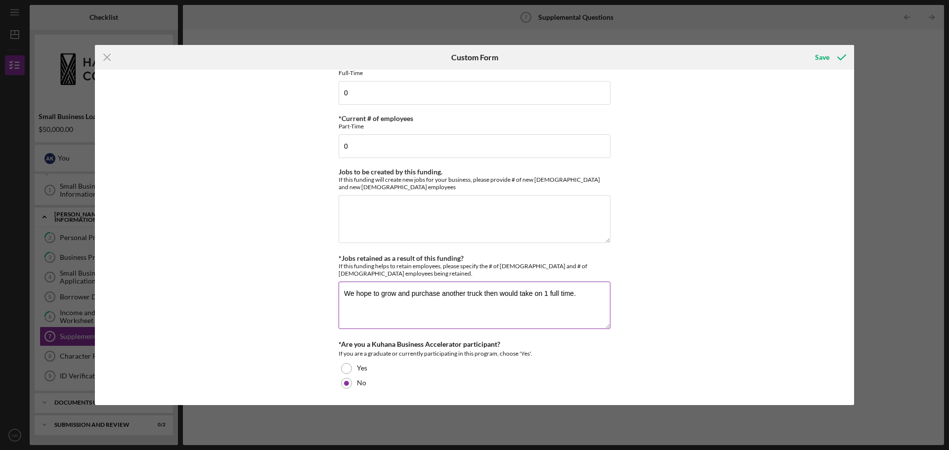
drag, startPoint x: 379, startPoint y: 295, endPoint x: 339, endPoint y: 296, distance: 39.5
click at [339, 296] on textarea "We hope to grow and purchase another truck then would take on 1 full time." at bounding box center [474, 305] width 272 height 47
click at [524, 294] on textarea "Stable in [DATE], but aim to grow and purchase another truck then would take on…" at bounding box center [474, 305] width 272 height 47
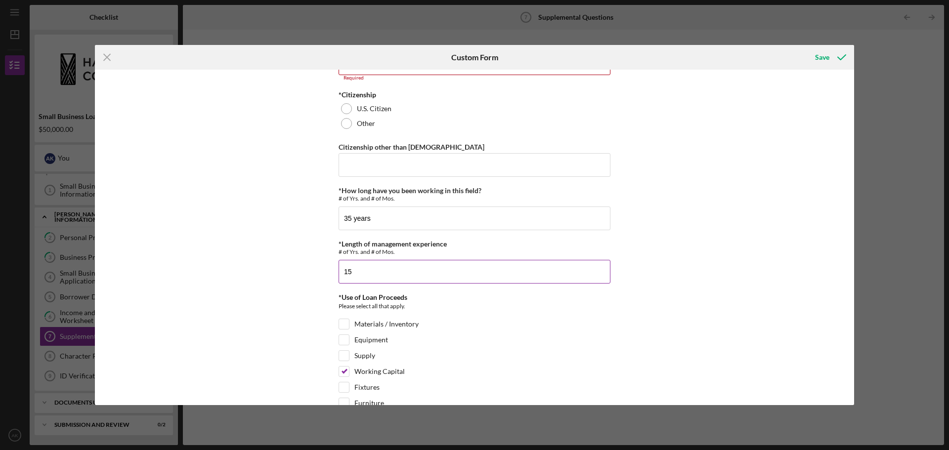
scroll to position [0, 0]
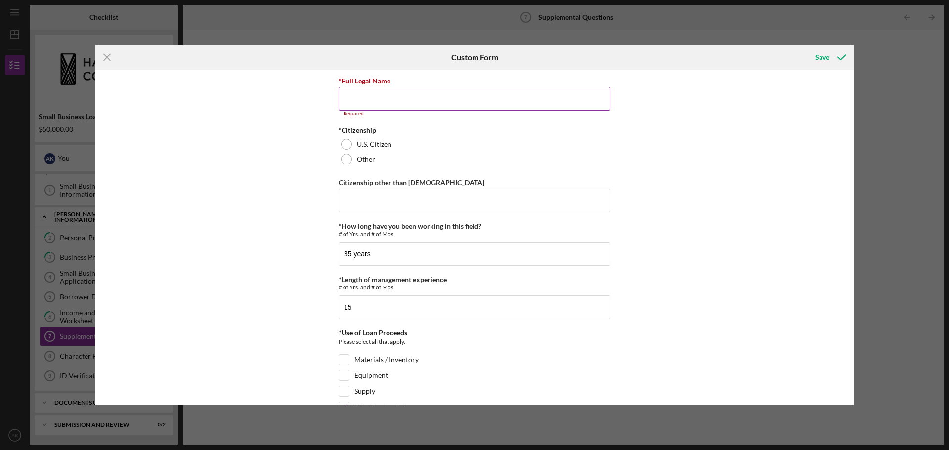
type textarea "Stable in [DATE], but aim to grow and purchase another truck 2027 then would ta…"
click at [392, 102] on input "*Full Legal Name" at bounding box center [474, 99] width 272 height 24
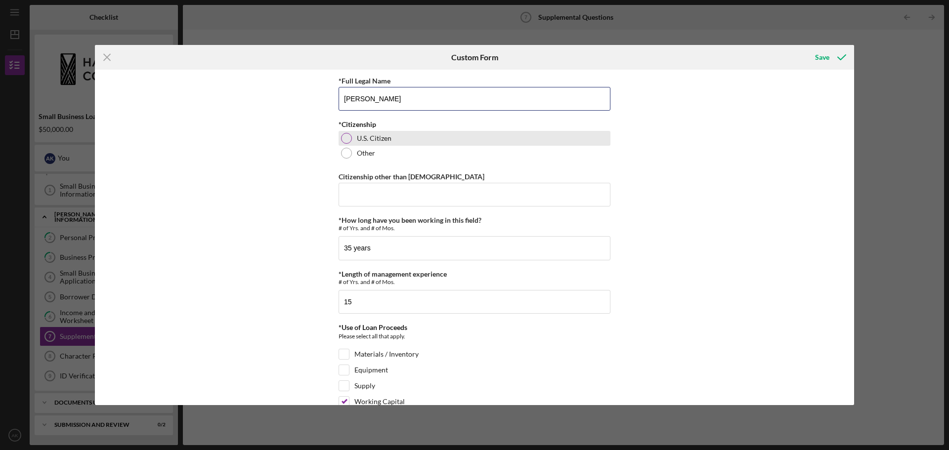
type input "[PERSON_NAME]"
click at [344, 139] on div at bounding box center [346, 138] width 11 height 11
click at [817, 59] on div "Save" at bounding box center [822, 57] width 14 height 20
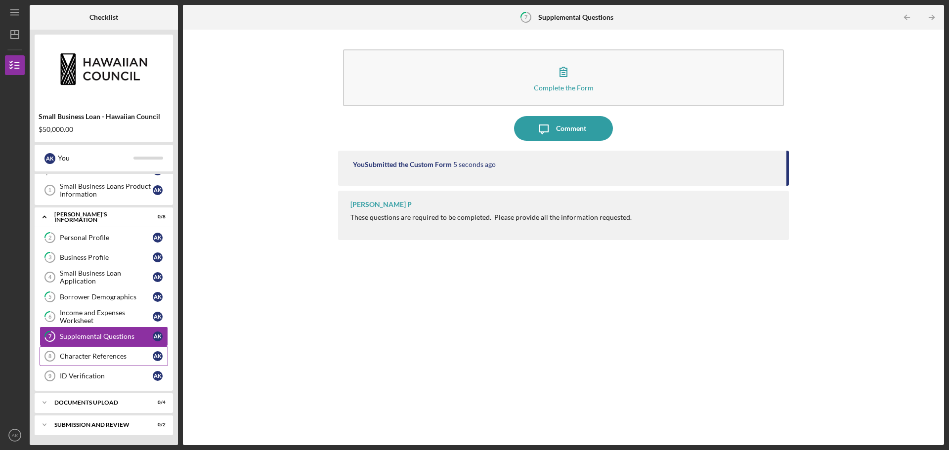
click at [99, 356] on div "Character References" at bounding box center [106, 356] width 93 height 8
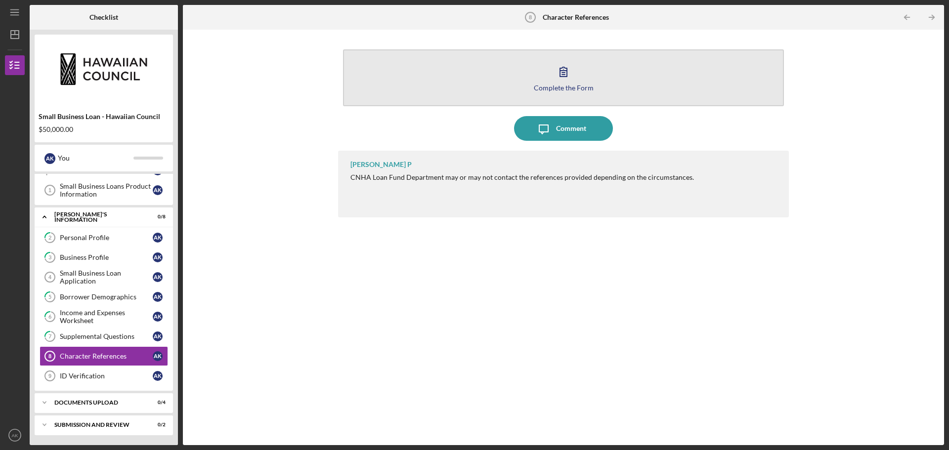
click at [555, 83] on icon "button" at bounding box center [563, 71] width 25 height 25
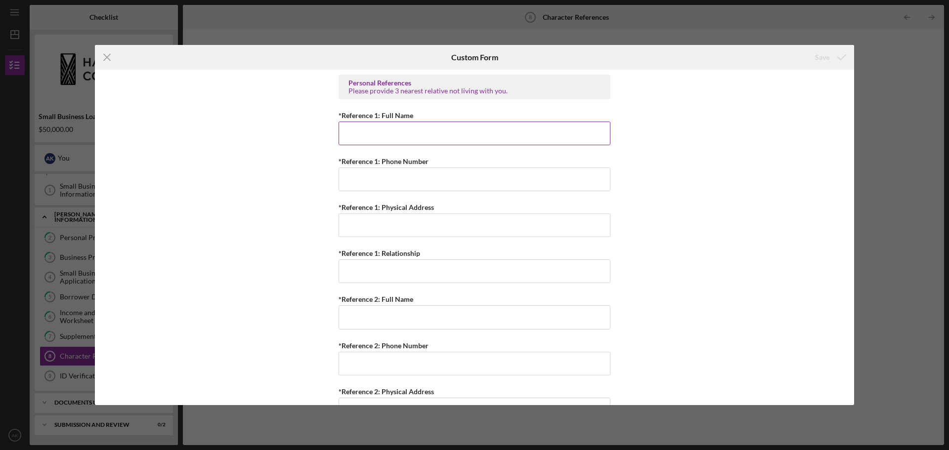
click at [388, 137] on input "*Reference 1: Full Name" at bounding box center [474, 134] width 272 height 24
type input "[PERSON_NAME]"
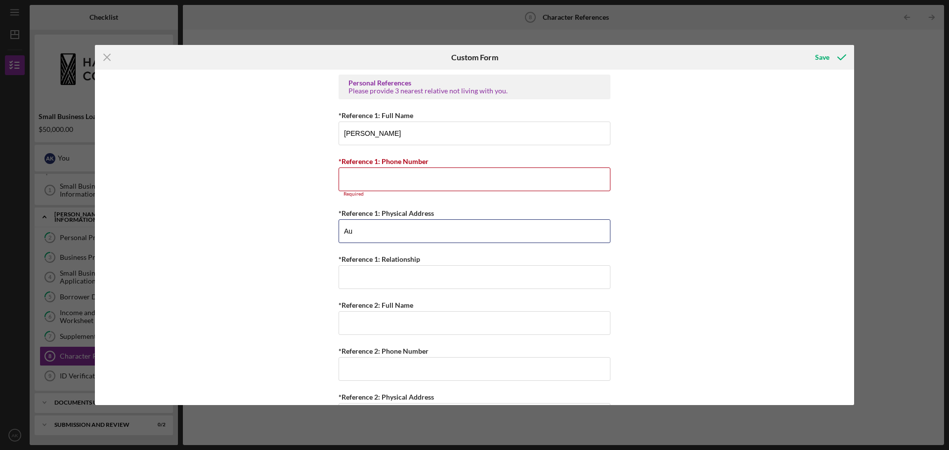
type input "A"
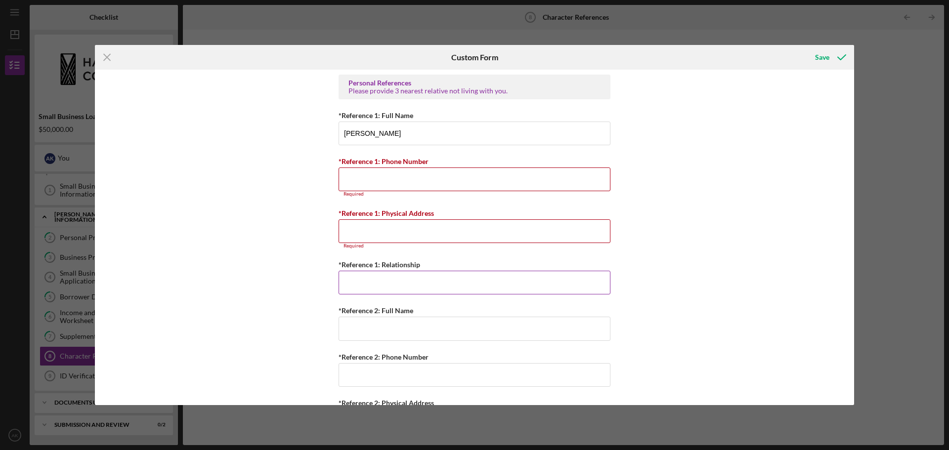
click at [348, 276] on input "*Reference 1: Relationship" at bounding box center [474, 283] width 272 height 24
type input "Son"
click at [100, 54] on icon "Icon/Menu Close" at bounding box center [107, 57] width 25 height 25
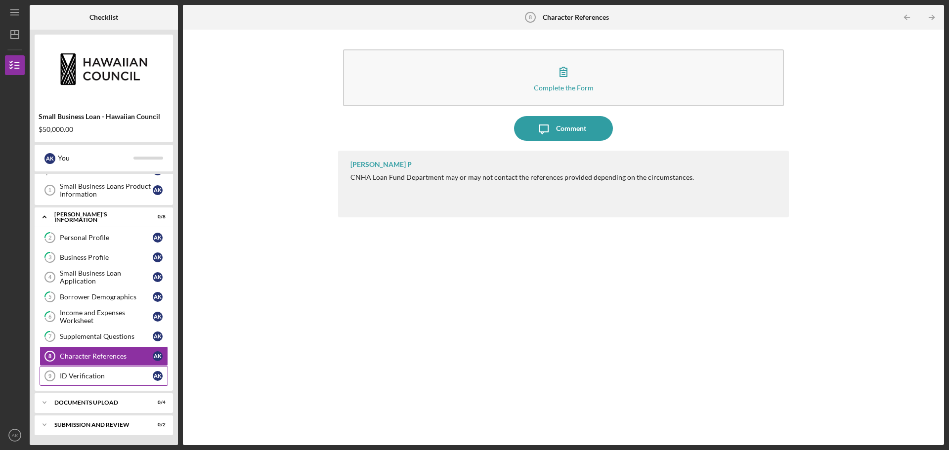
click at [105, 375] on div "ID Verification" at bounding box center [106, 376] width 93 height 8
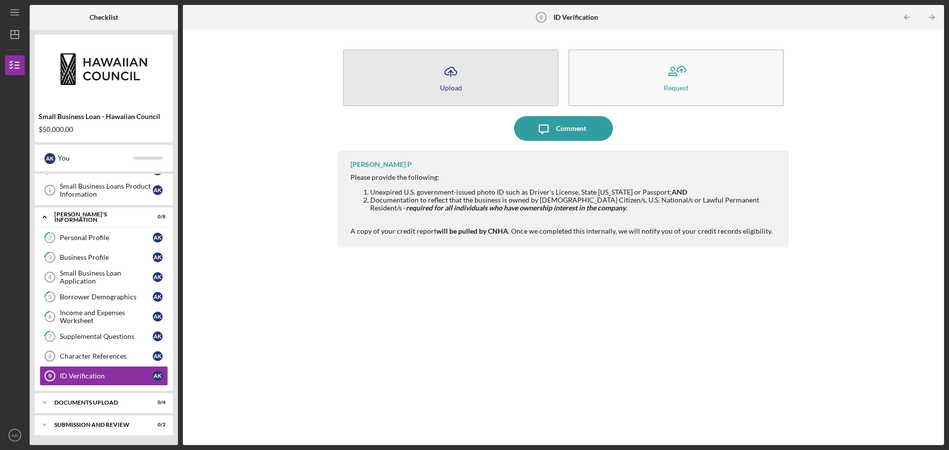
click at [460, 80] on icon "Icon/Upload" at bounding box center [450, 71] width 25 height 25
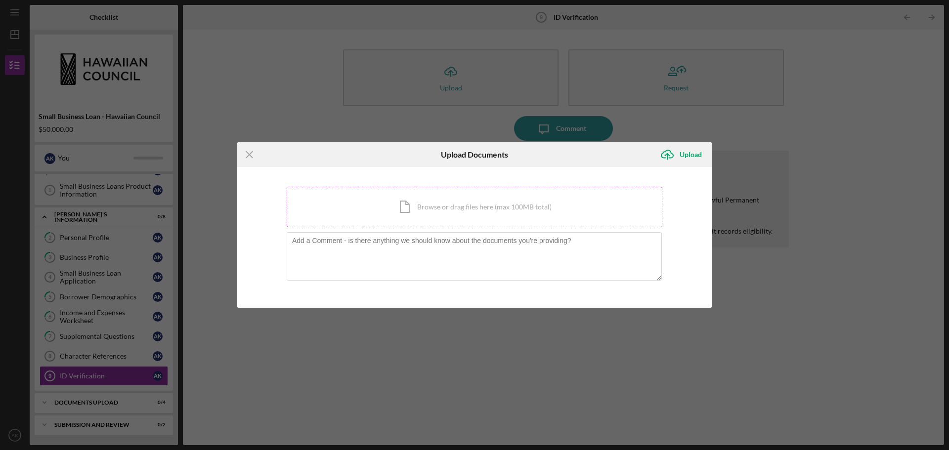
click at [421, 213] on div "Icon/Document Browse or drag files here (max 100MB total) Tap to choose files o…" at bounding box center [474, 207] width 375 height 41
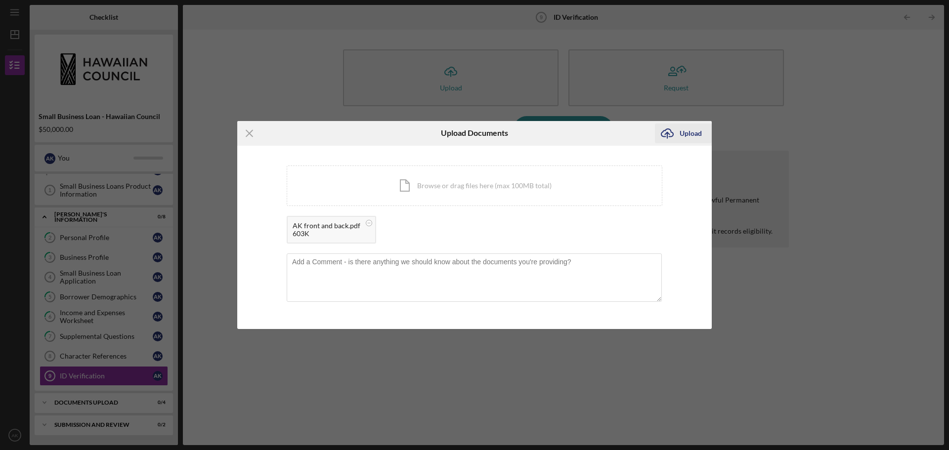
click at [679, 136] on div "Upload" at bounding box center [690, 134] width 22 height 20
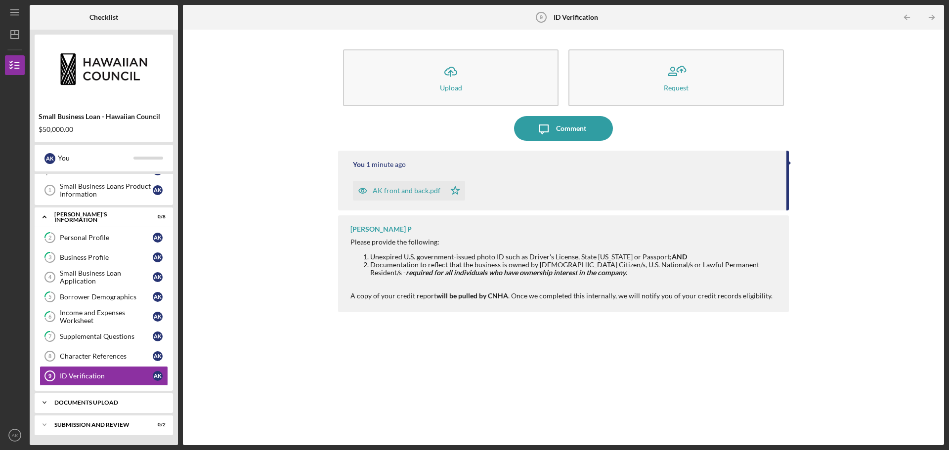
click at [116, 402] on div "DOCUMENTS UPLOAD" at bounding box center [107, 403] width 106 height 6
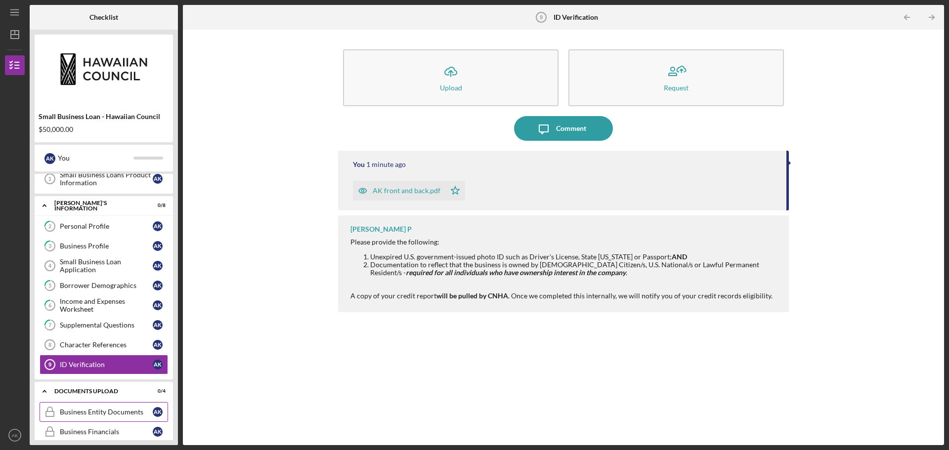
scroll to position [19, 0]
